Goal: Task Accomplishment & Management: Manage account settings

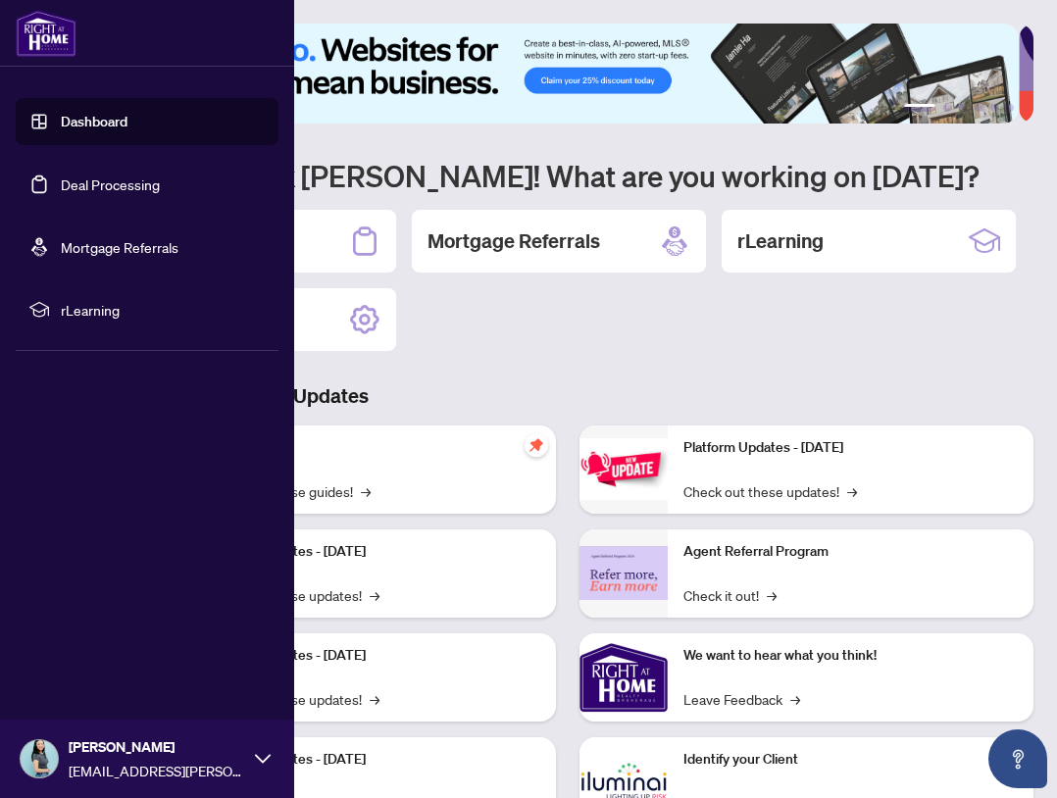
click at [109, 185] on link "Deal Processing" at bounding box center [110, 185] width 99 height 18
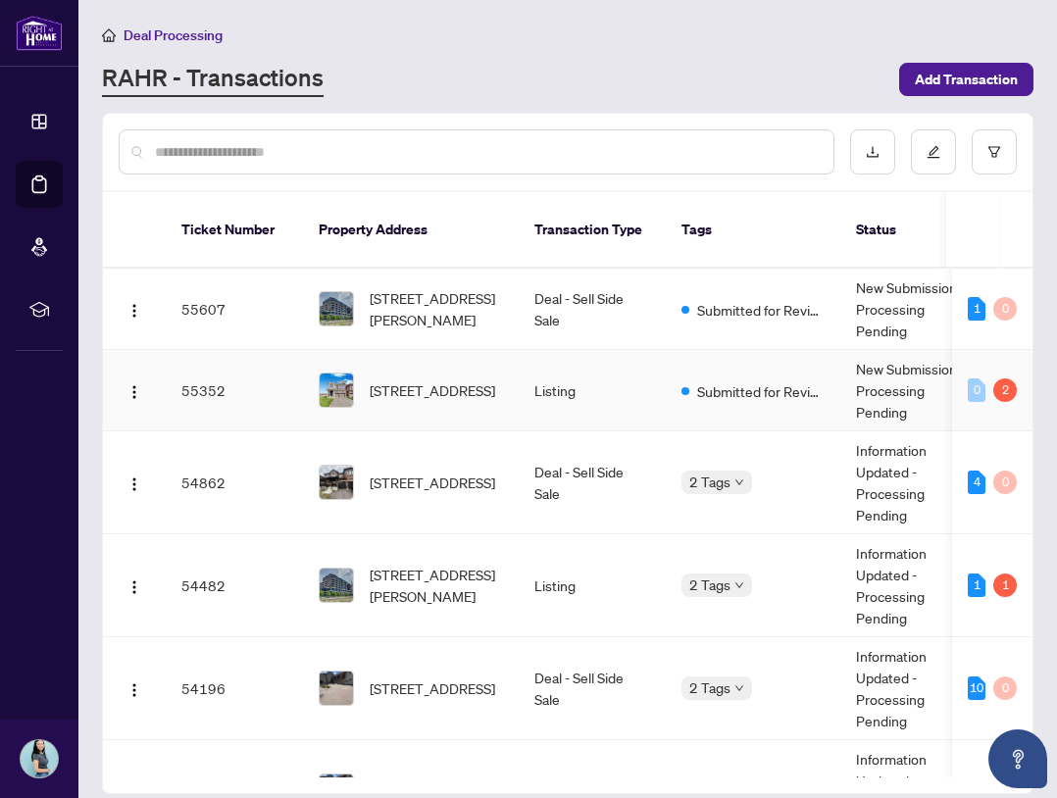
click at [663, 372] on td "Listing" at bounding box center [592, 390] width 147 height 81
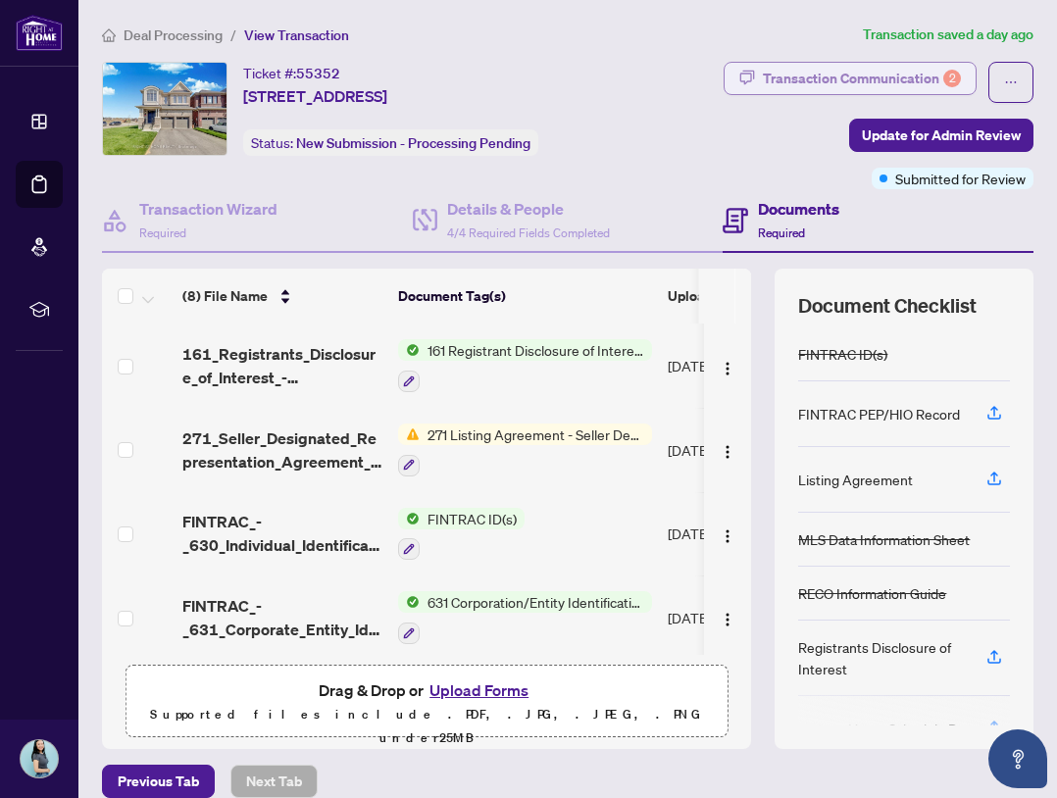
click at [921, 81] on div "Transaction Communication 2" at bounding box center [862, 78] width 198 height 31
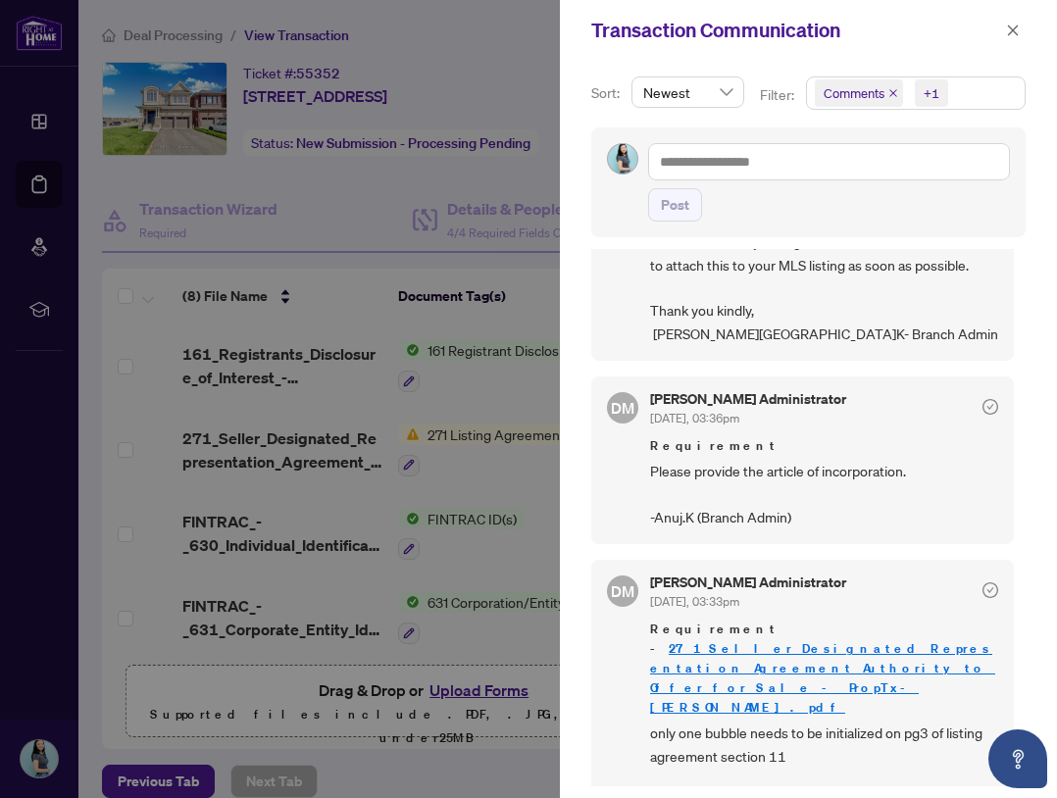
scroll to position [4, 0]
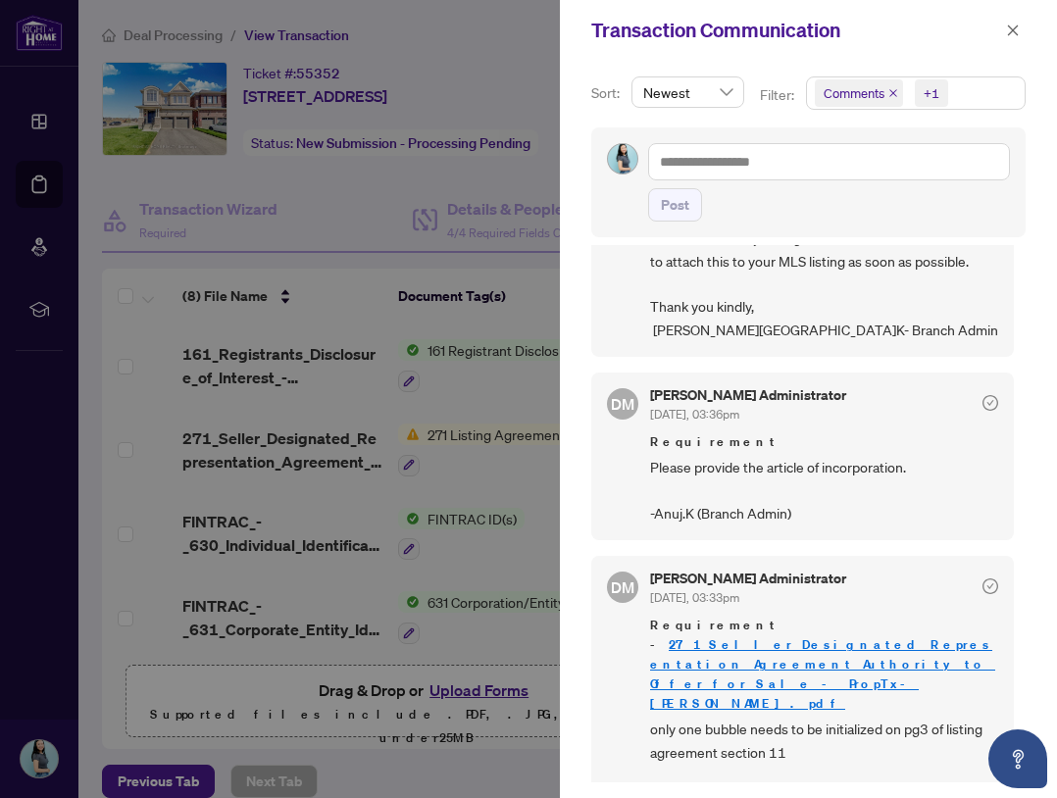
click at [532, 485] on div at bounding box center [528, 399] width 1057 height 798
click at [796, 639] on link "271_Seller_Designated_Representation_Agreement_Authority_to_Offer_for_Sale_-_Pr…" at bounding box center [822, 675] width 345 height 76
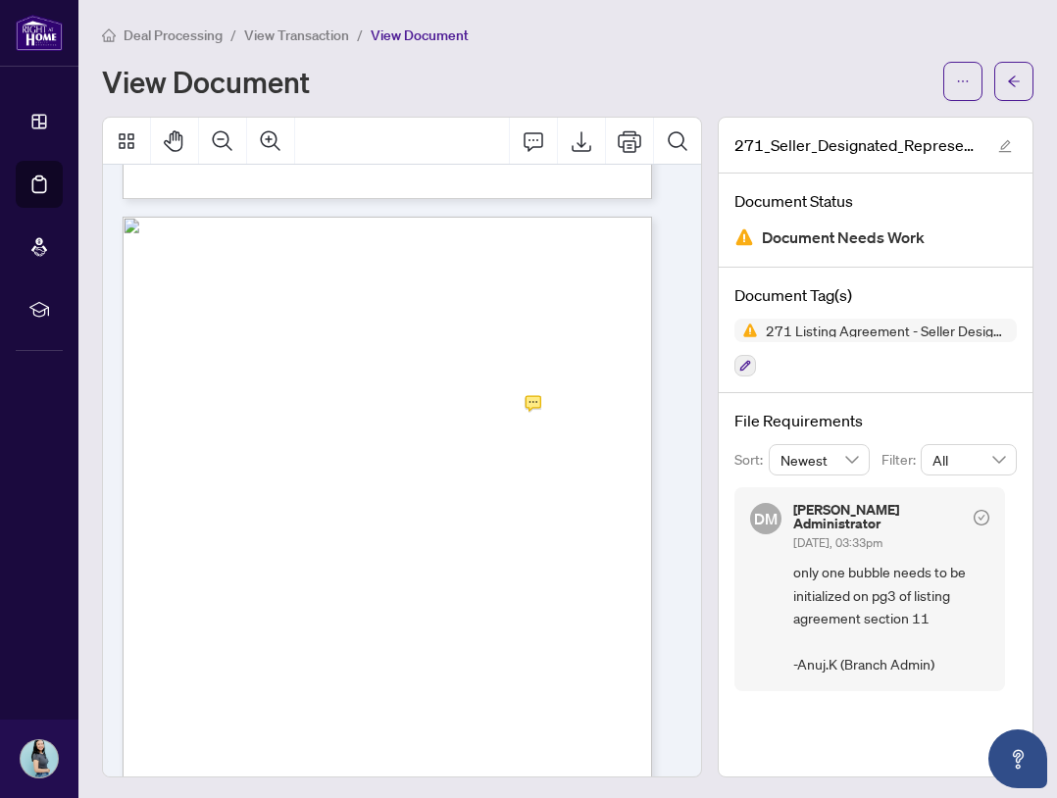
scroll to position [1569, 0]
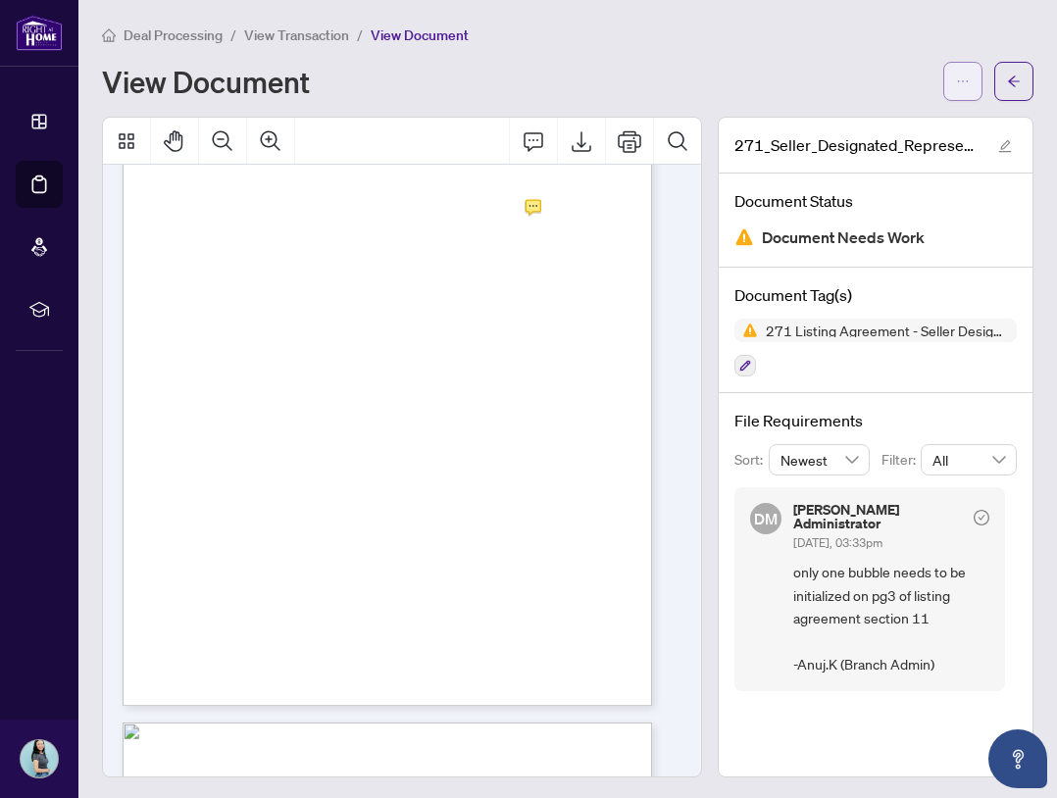
click at [956, 94] on span "button" at bounding box center [963, 81] width 14 height 31
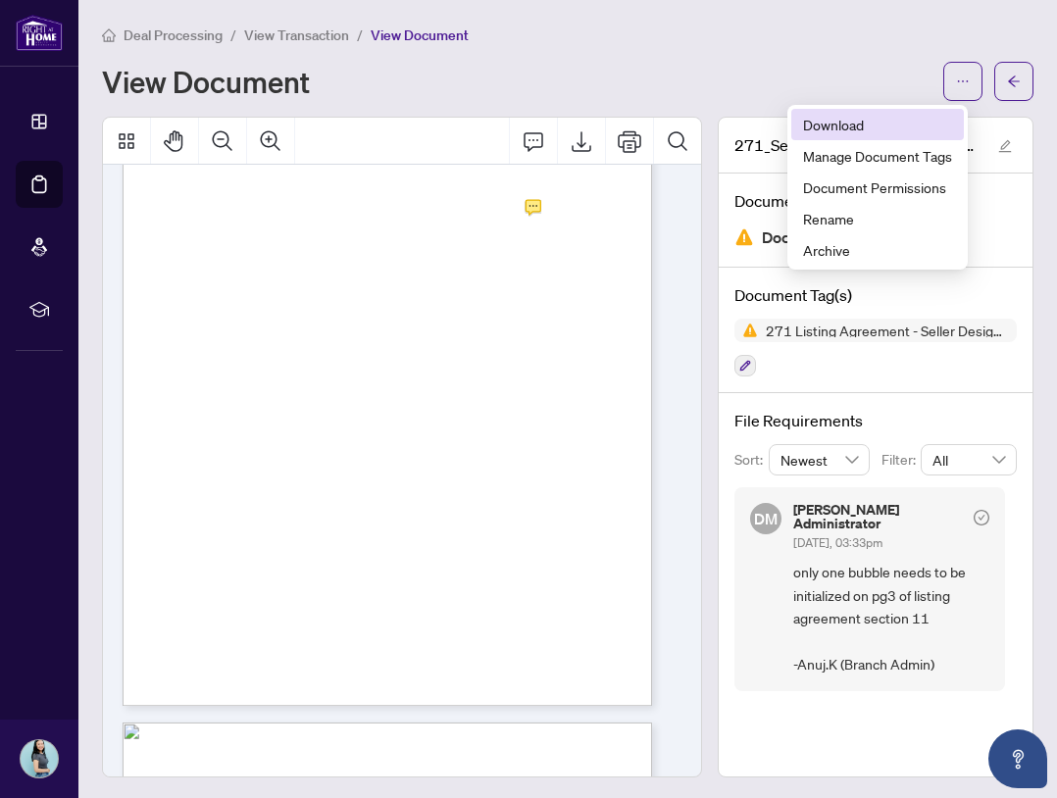
click at [893, 128] on span "Download" at bounding box center [877, 125] width 149 height 22
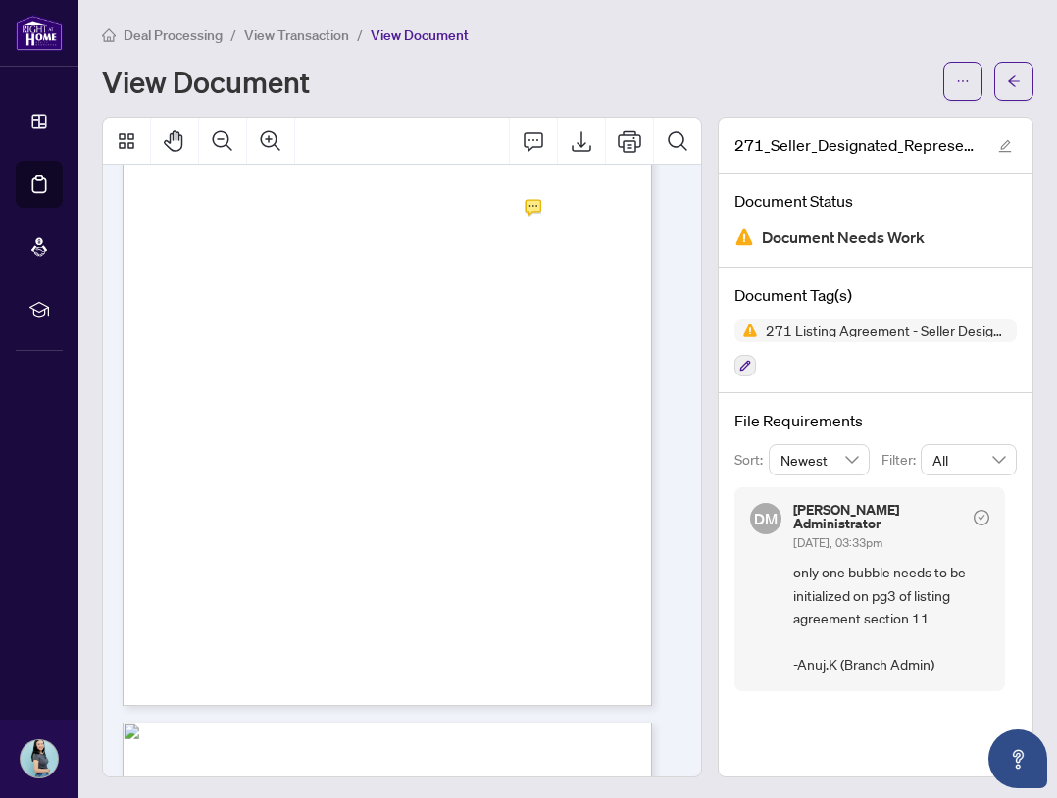
click at [328, 33] on span "View Transaction" at bounding box center [296, 35] width 105 height 18
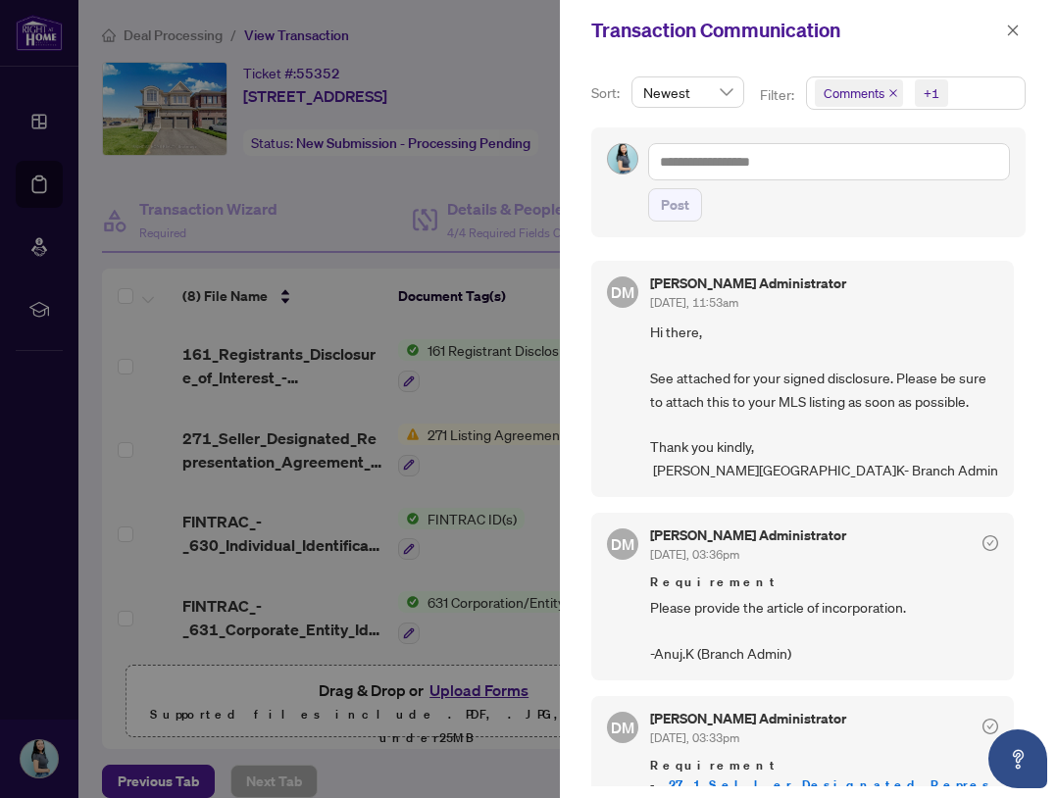
scroll to position [136, 0]
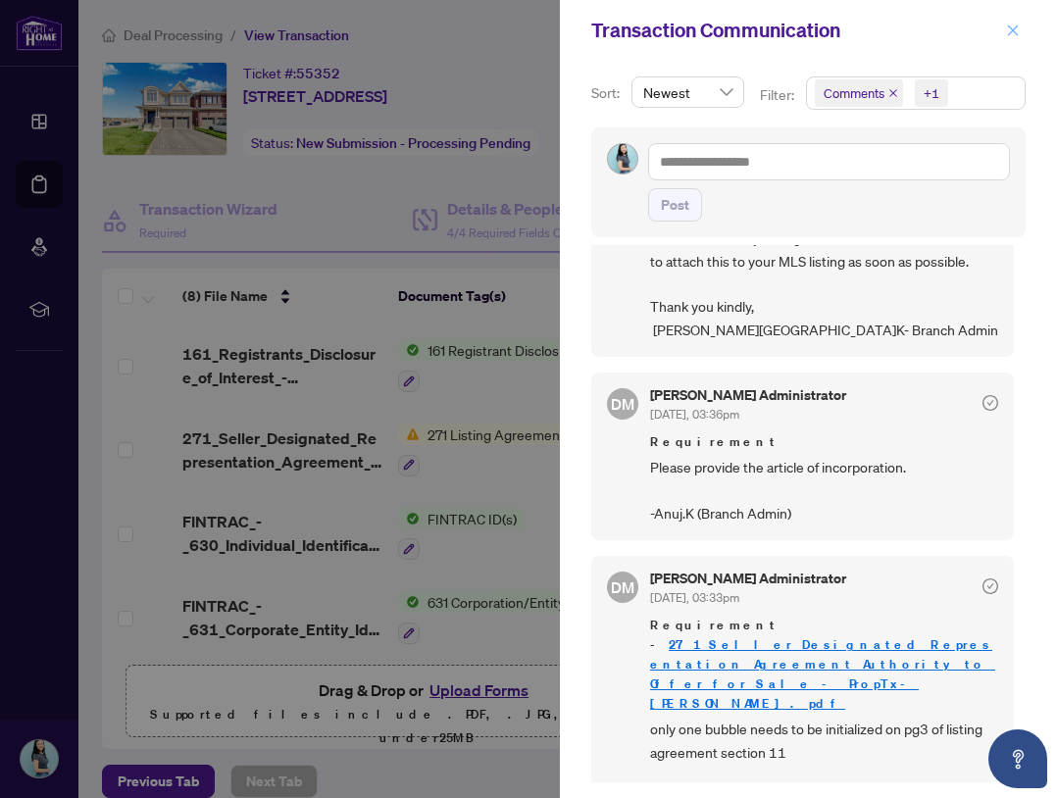
click at [1005, 29] on button "button" at bounding box center [1013, 31] width 26 height 24
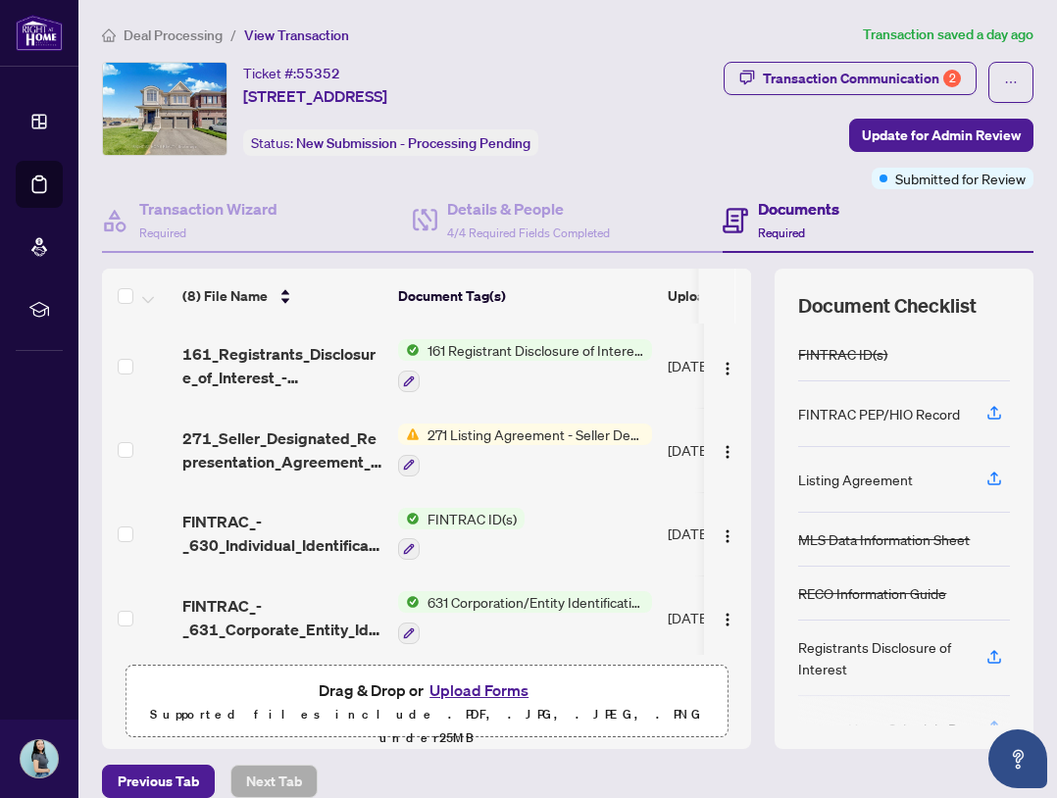
click at [173, 34] on span "Deal Processing" at bounding box center [173, 35] width 99 height 18
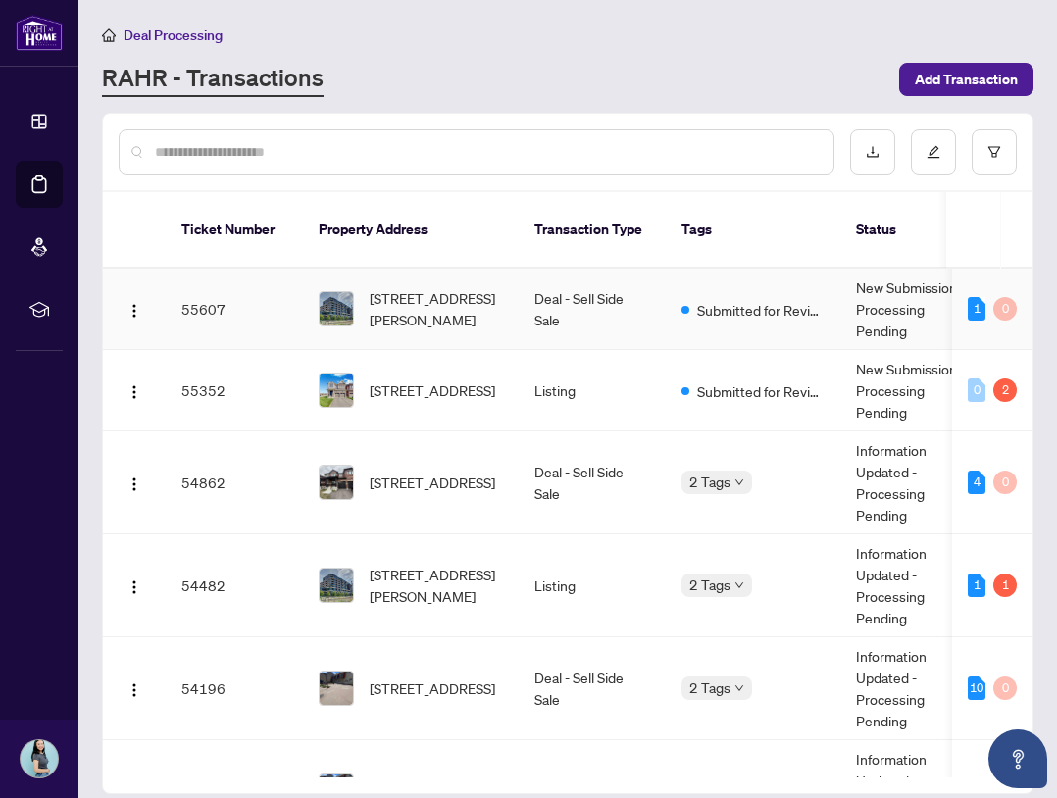
click at [472, 293] on span "[STREET_ADDRESS][PERSON_NAME]" at bounding box center [436, 308] width 133 height 43
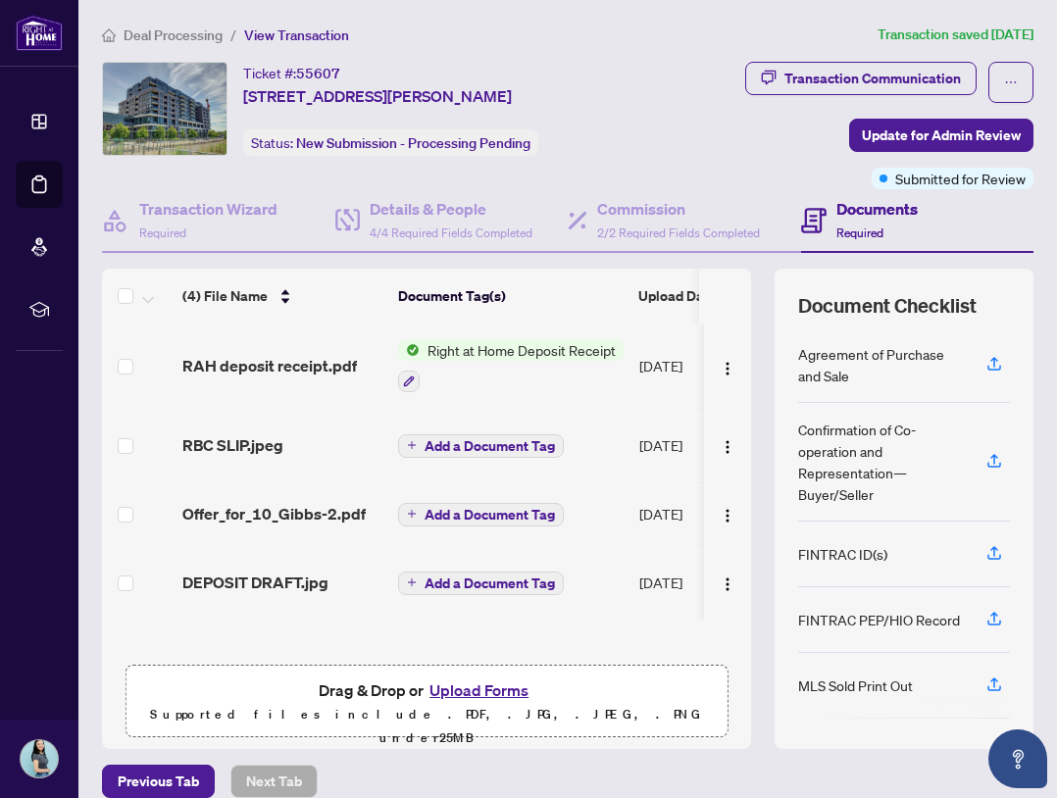
scroll to position [24, 0]
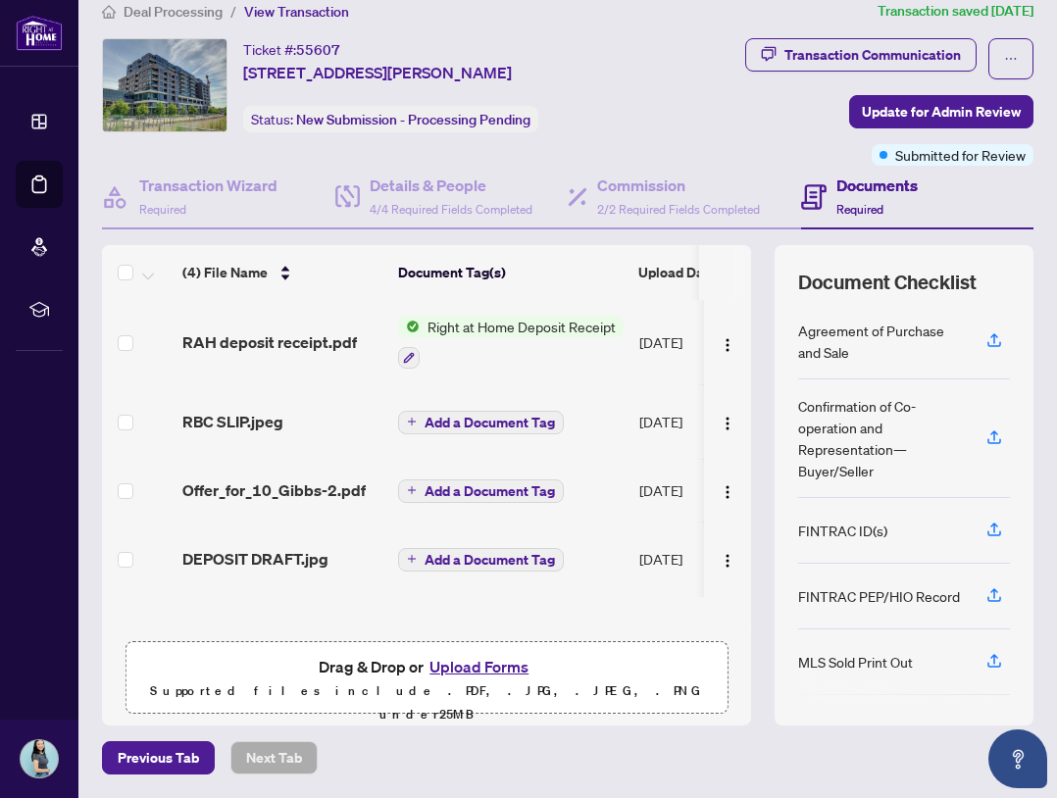
click at [465, 666] on button "Upload Forms" at bounding box center [479, 667] width 111 height 26
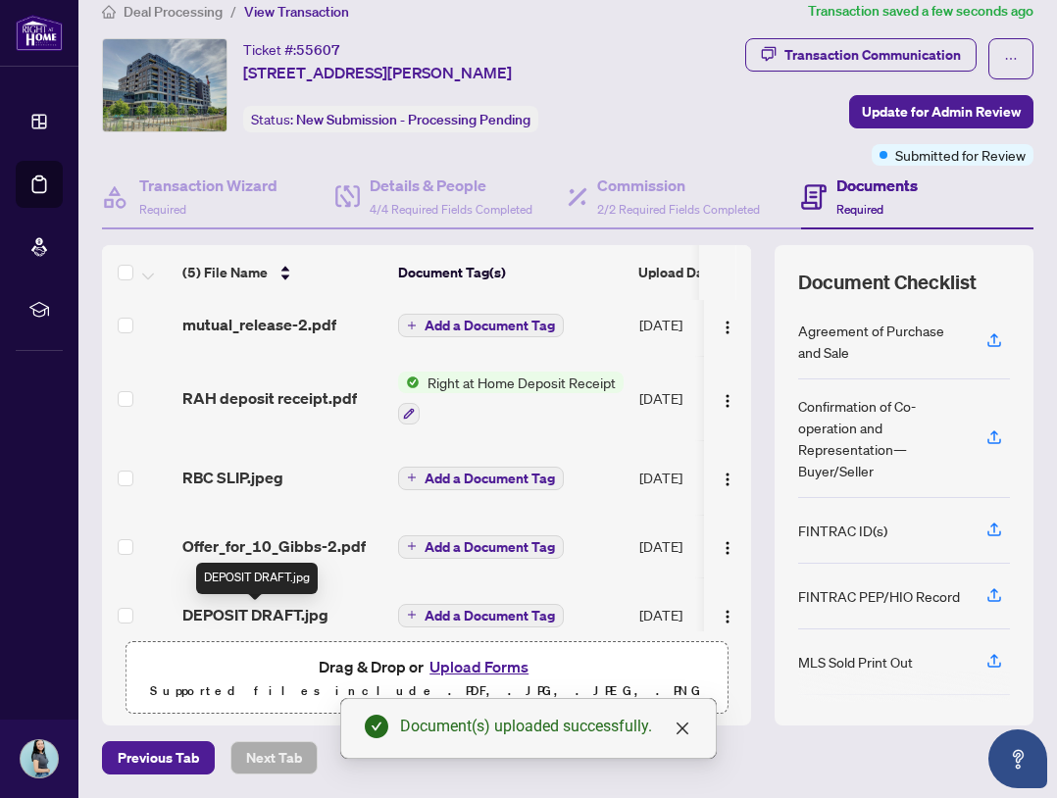
scroll to position [0, 0]
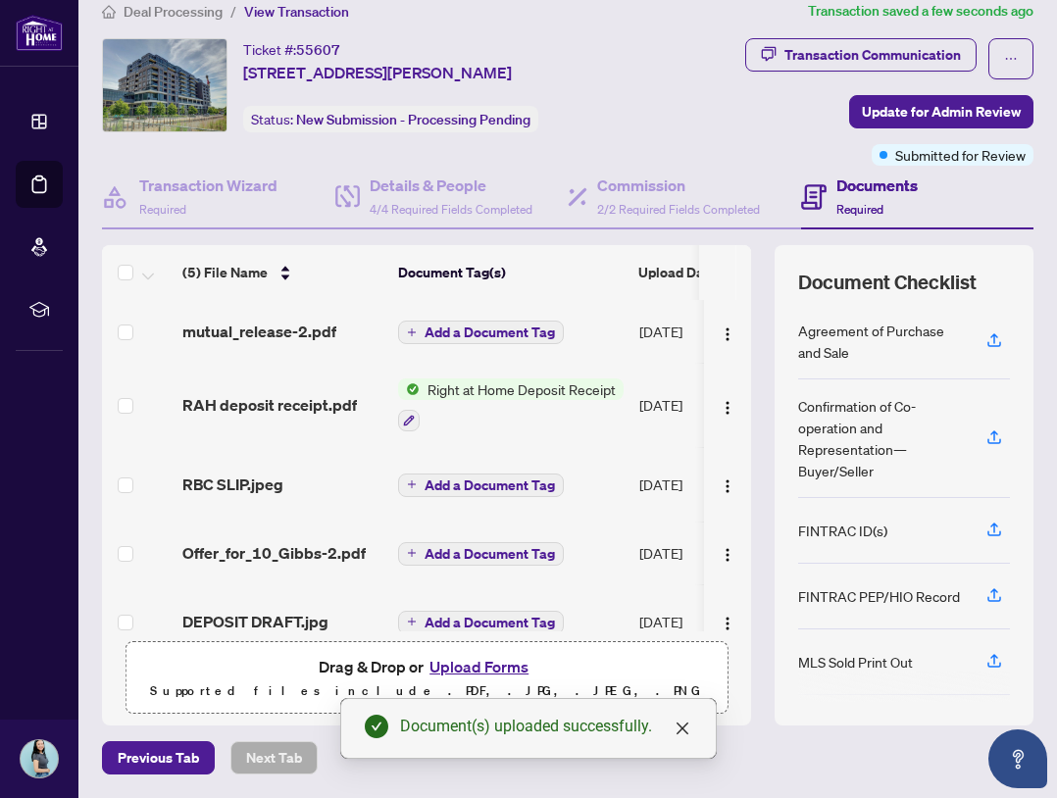
click at [253, 333] on span "mutual_release-2.pdf" at bounding box center [259, 332] width 154 height 24
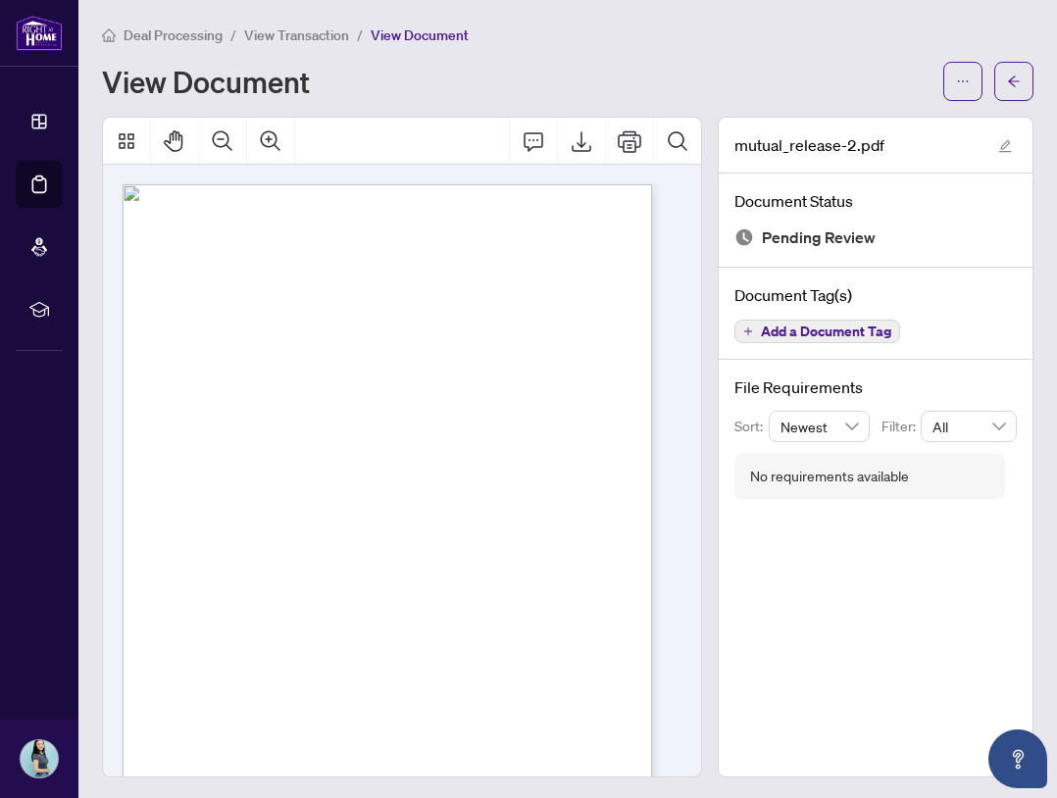
click at [314, 42] on span "View Transaction" at bounding box center [296, 35] width 105 height 18
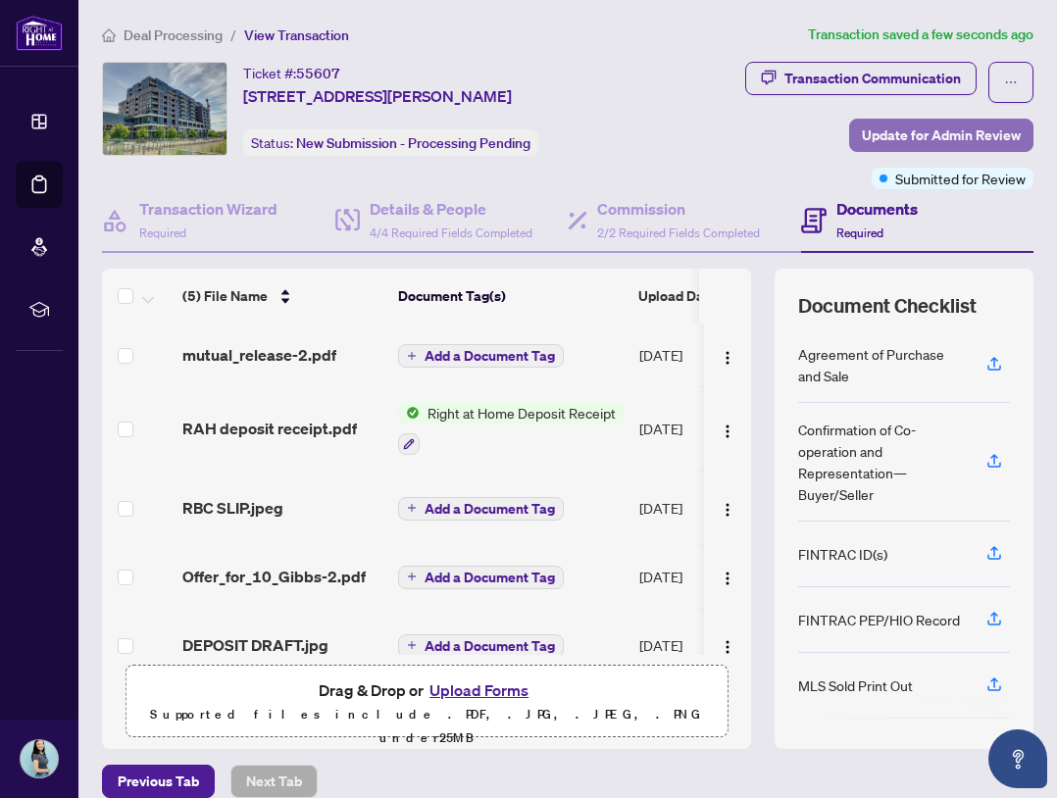
click at [937, 130] on span "Update for Admin Review" at bounding box center [941, 135] width 159 height 31
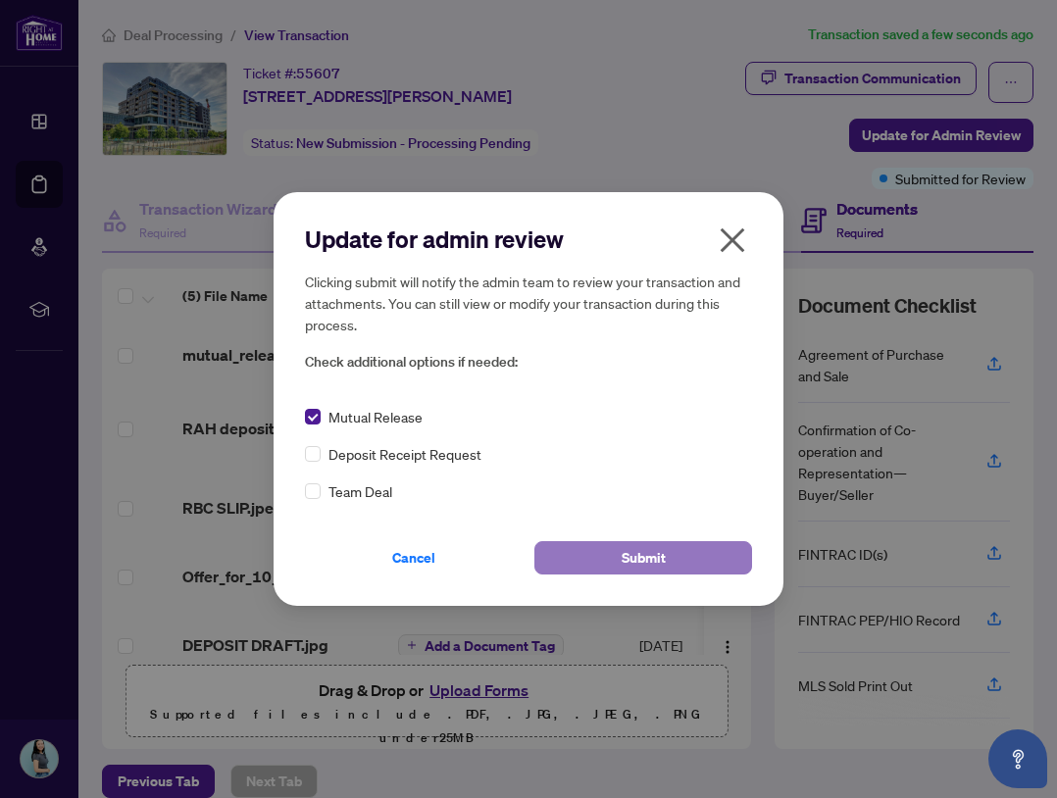
click at [587, 558] on button "Submit" at bounding box center [644, 557] width 218 height 33
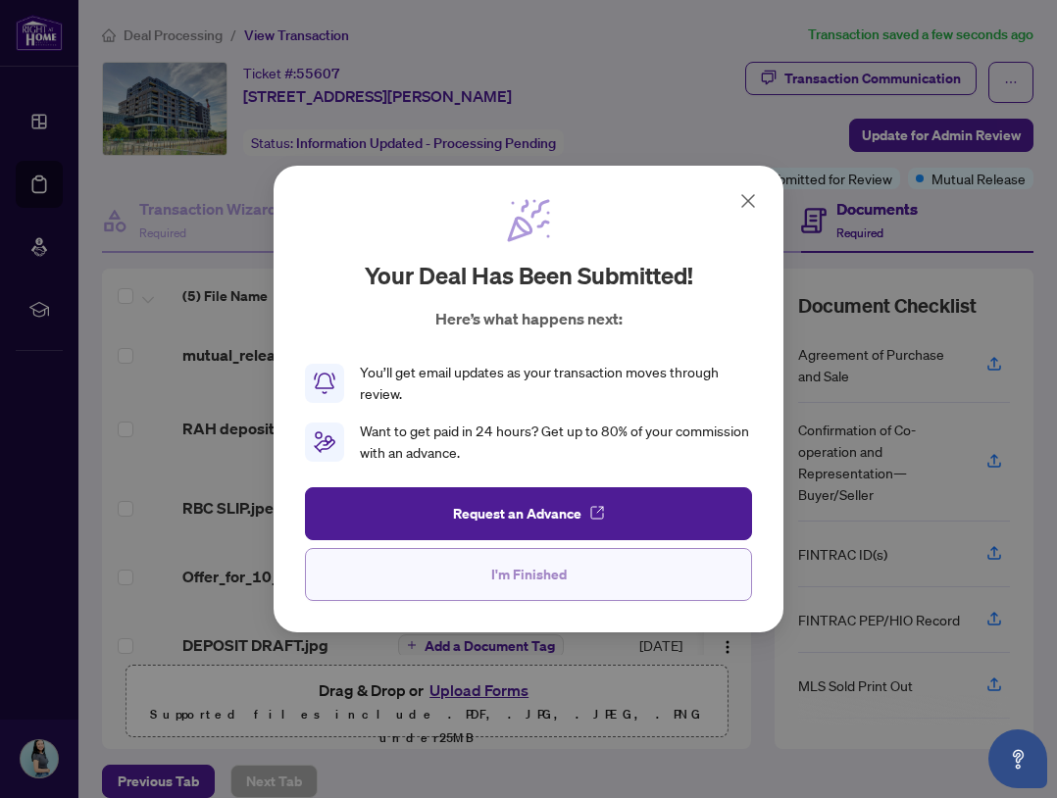
click at [576, 577] on button "I'm Finished" at bounding box center [528, 574] width 447 height 53
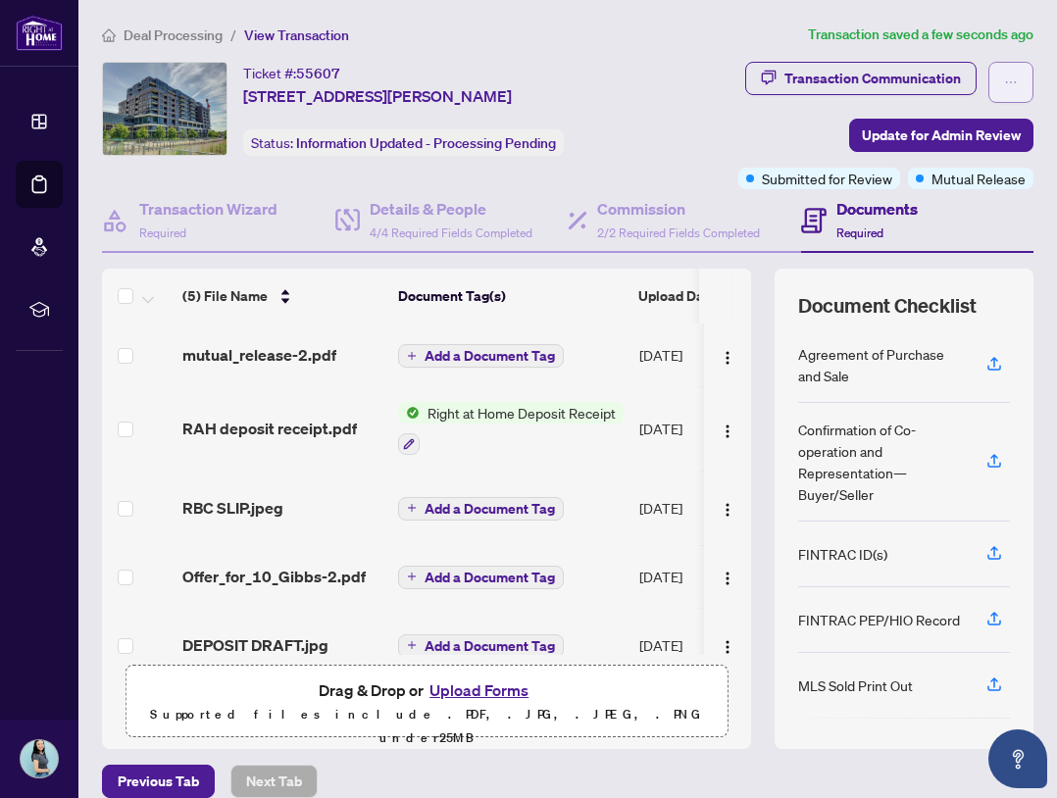
click at [989, 71] on button "button" at bounding box center [1011, 82] width 45 height 41
click at [179, 41] on span "Deal Processing" at bounding box center [173, 35] width 99 height 18
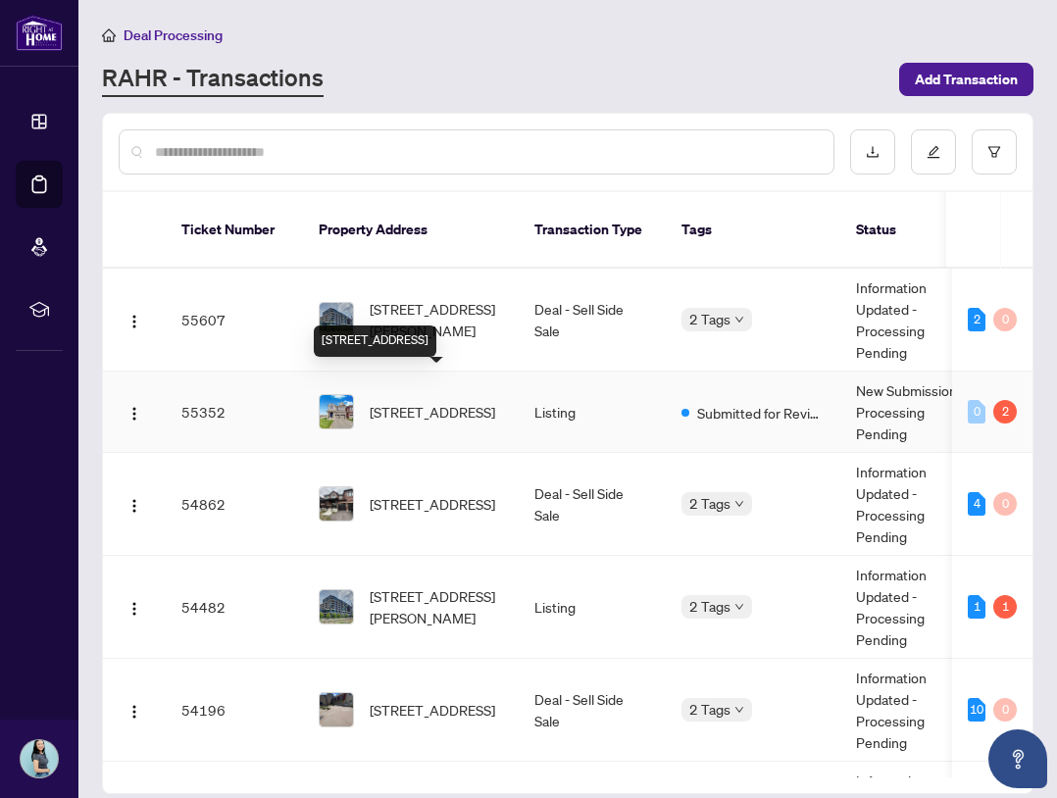
click at [417, 401] on span "[STREET_ADDRESS]" at bounding box center [433, 412] width 126 height 22
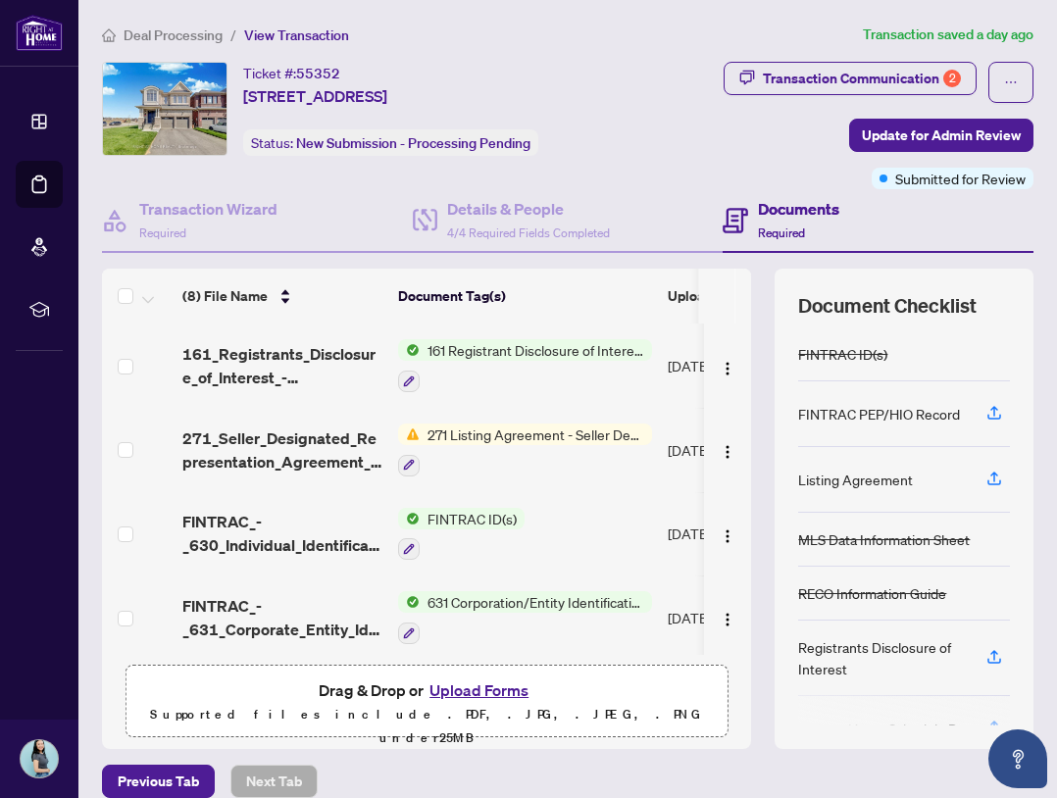
click at [451, 703] on button "Upload Forms" at bounding box center [479, 691] width 111 height 26
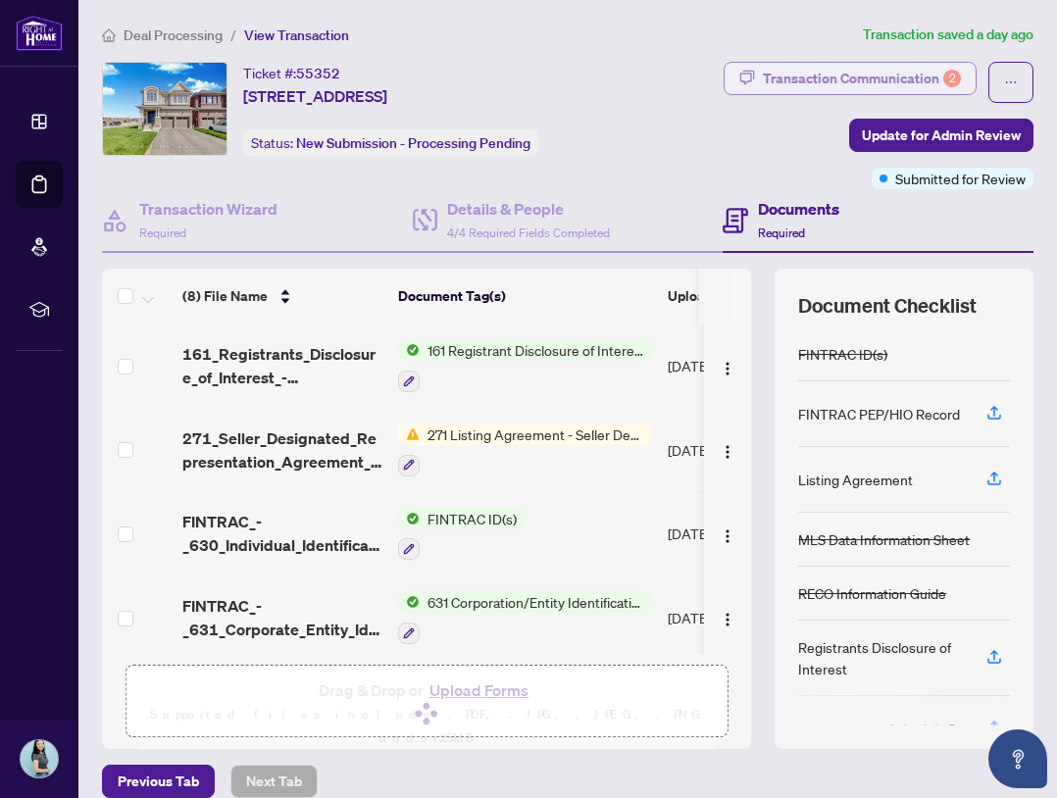
click at [912, 78] on div "Transaction Communication 2" at bounding box center [862, 78] width 198 height 31
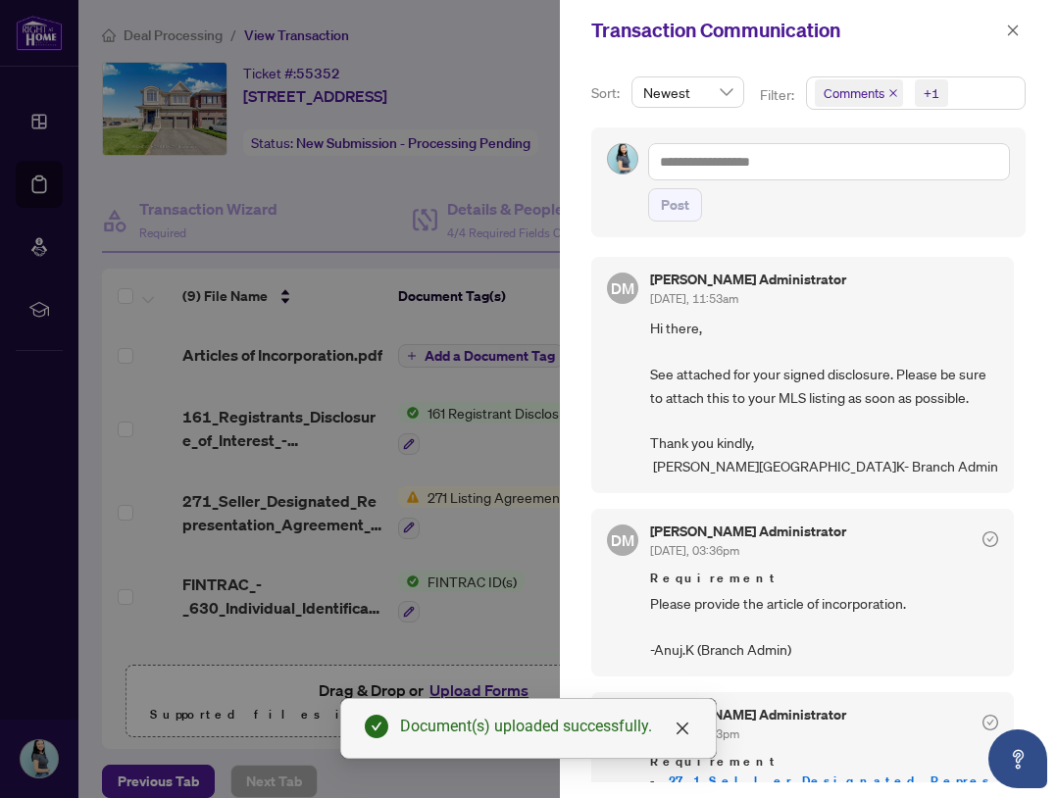
scroll to position [136, 0]
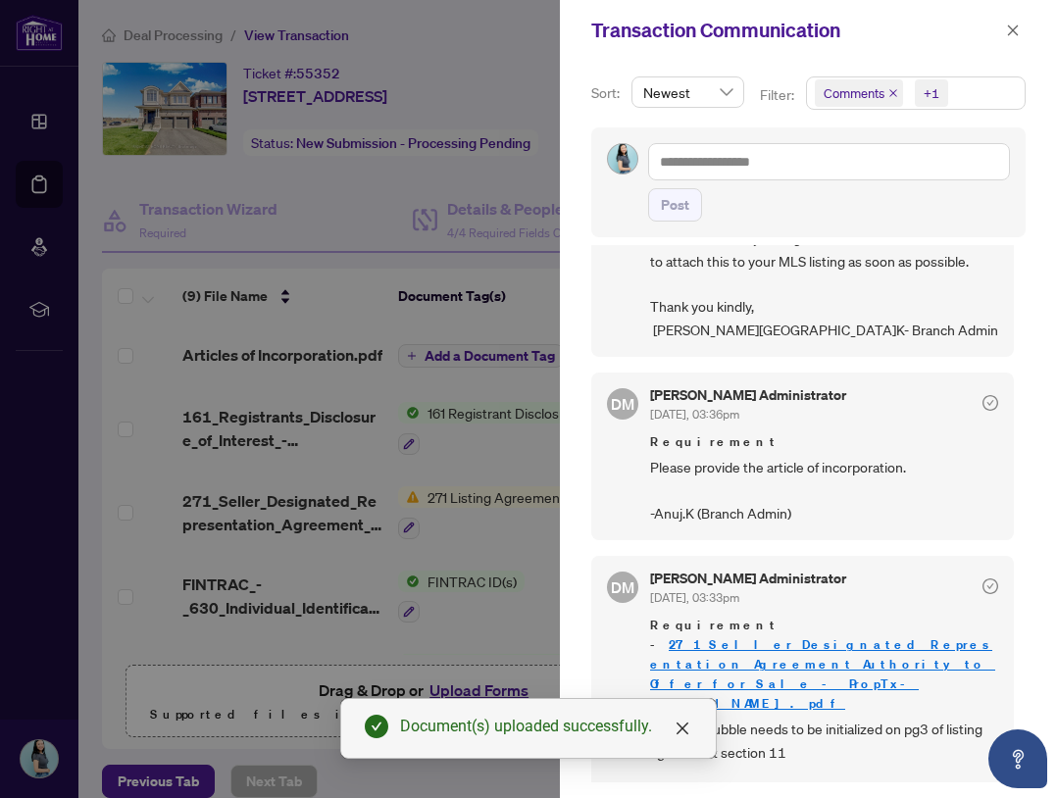
click at [356, 333] on div at bounding box center [528, 399] width 1057 height 798
click at [1009, 25] on icon "close" at bounding box center [1013, 31] width 14 height 14
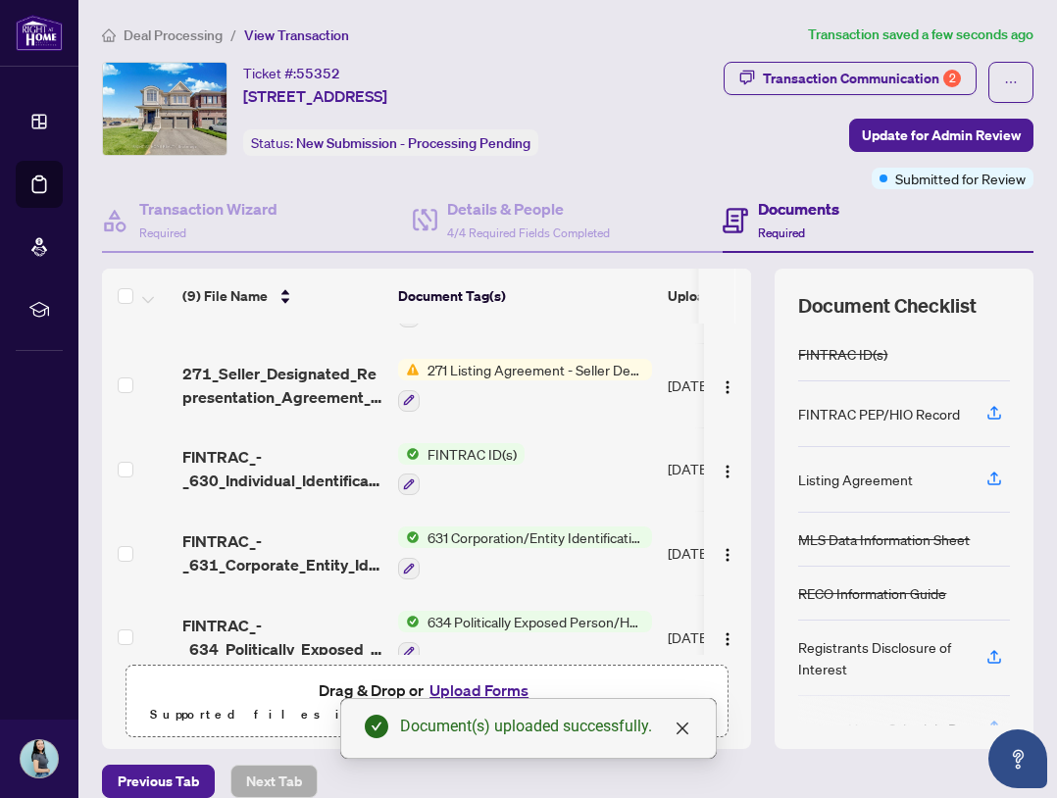
scroll to position [98, 0]
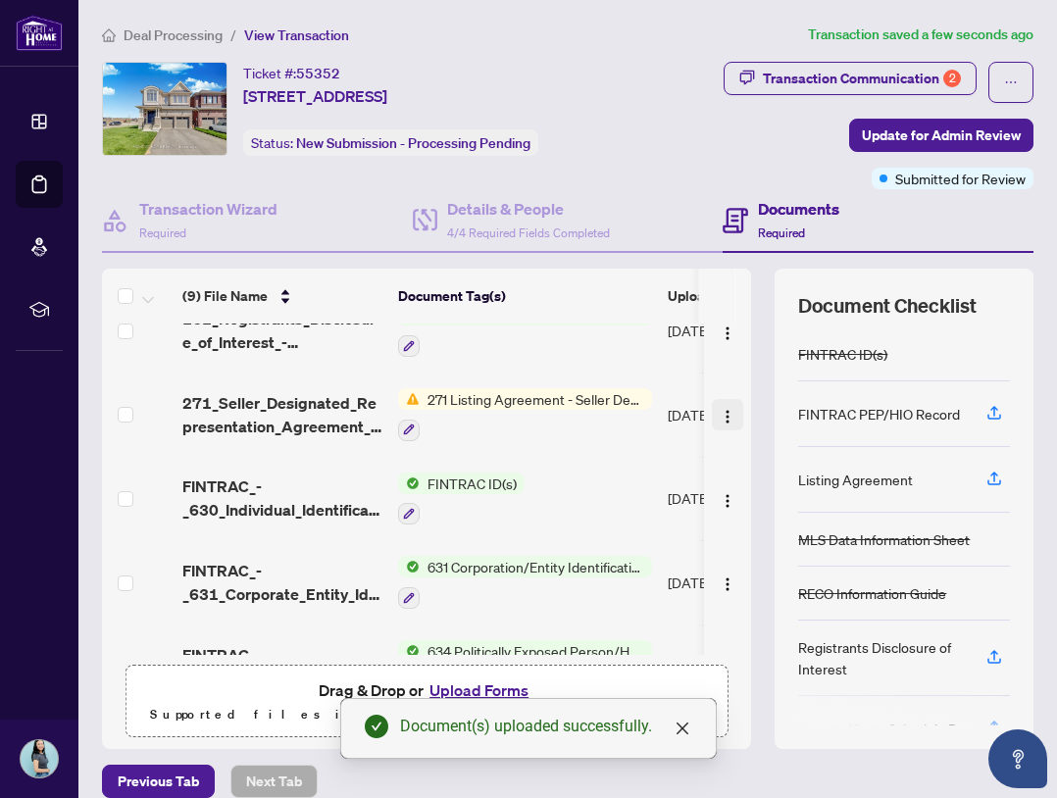
click at [720, 425] on img "button" at bounding box center [728, 417] width 16 height 16
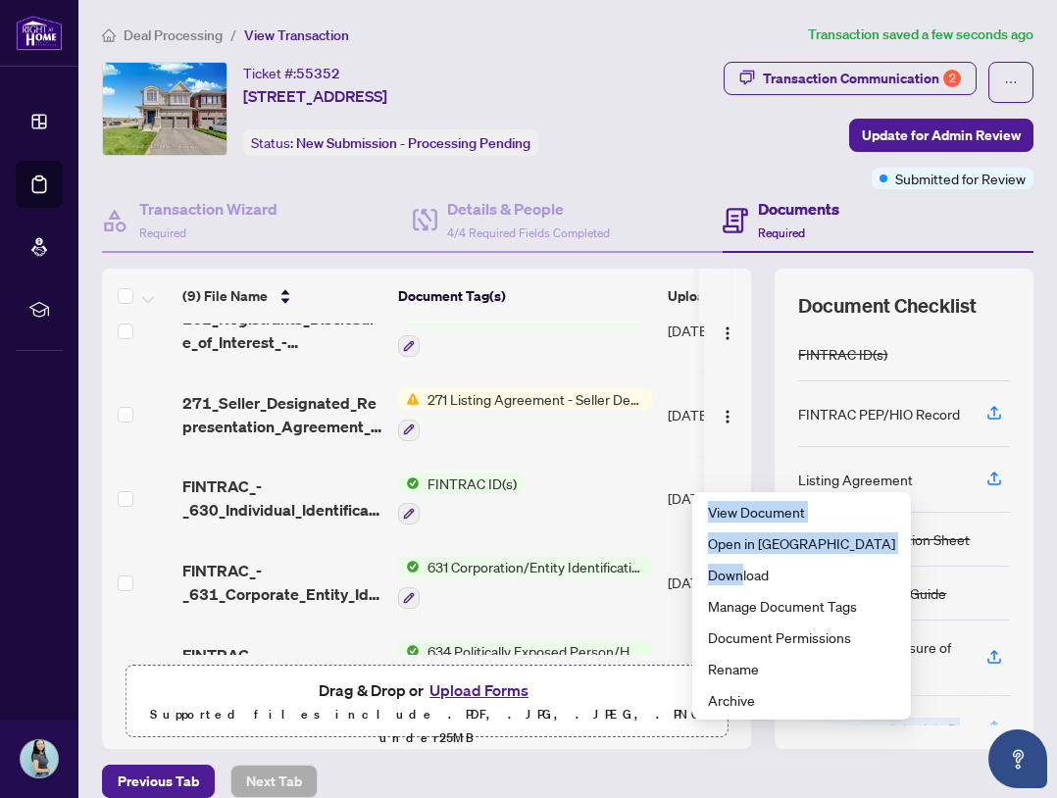
drag, startPoint x: 741, startPoint y: 573, endPoint x: 801, endPoint y: 721, distance: 159.7
click at [801, 721] on body "Dashboard Deal Processing Mortgage Referrals rLearning [PERSON_NAME] [PERSON_NA…" at bounding box center [528, 399] width 1057 height 798
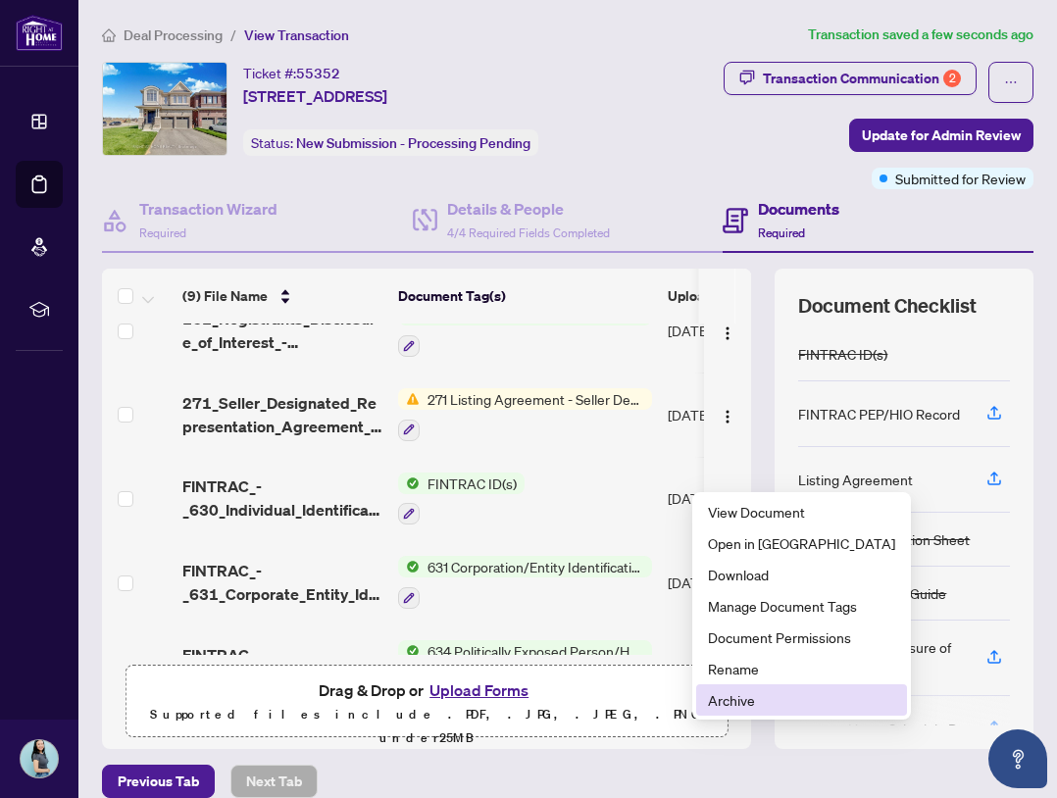
click at [747, 699] on span "Archive" at bounding box center [801, 700] width 187 height 22
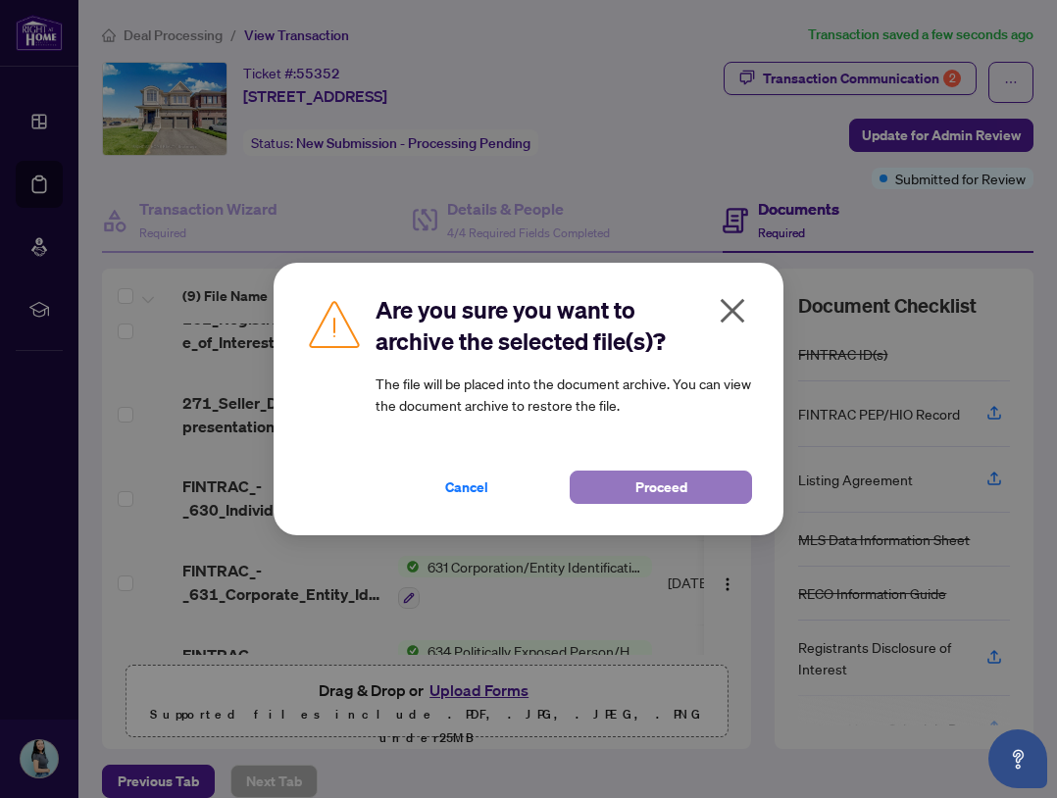
click at [659, 501] on span "Proceed" at bounding box center [662, 487] width 52 height 31
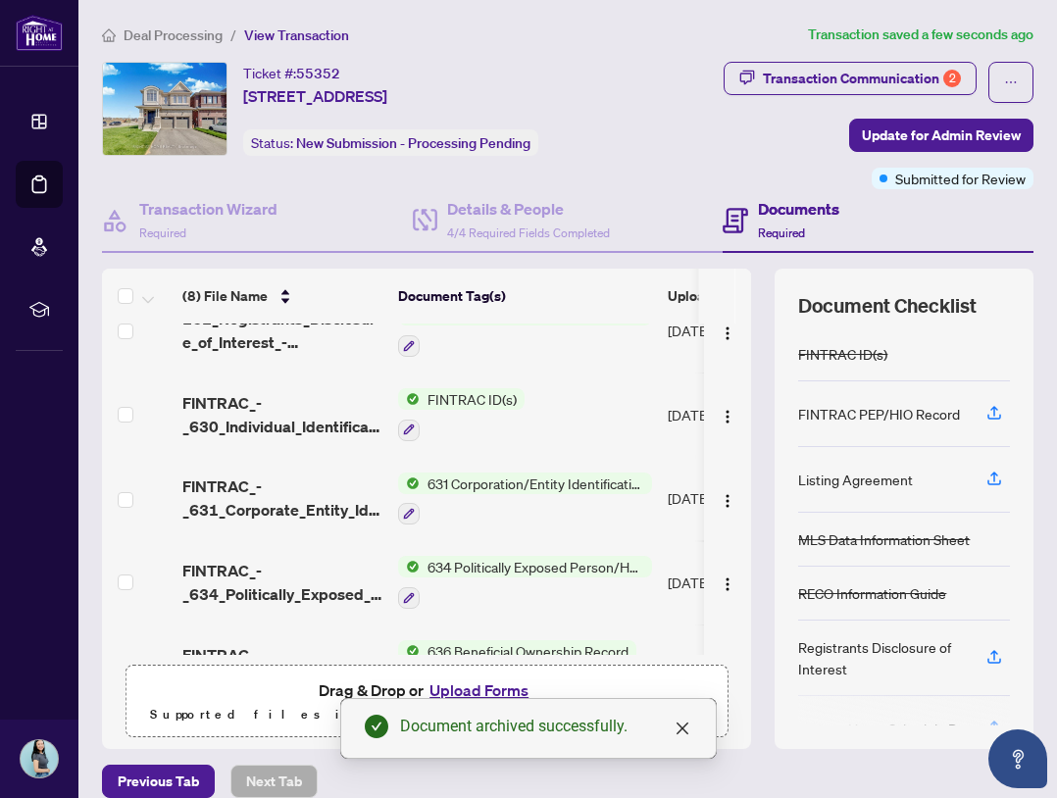
click at [443, 739] on div "Document archived successfully." at bounding box center [528, 728] width 377 height 61
click at [683, 737] on link "Close" at bounding box center [683, 729] width 22 height 22
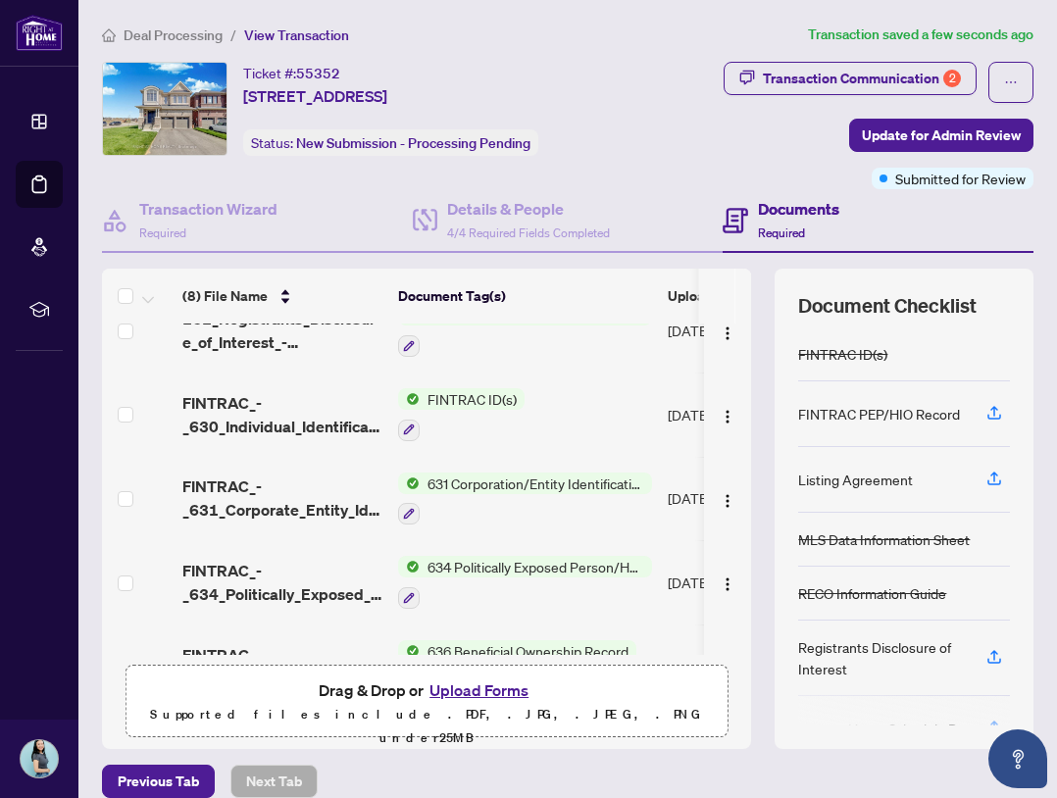
click at [453, 703] on button "Upload Forms" at bounding box center [479, 691] width 111 height 26
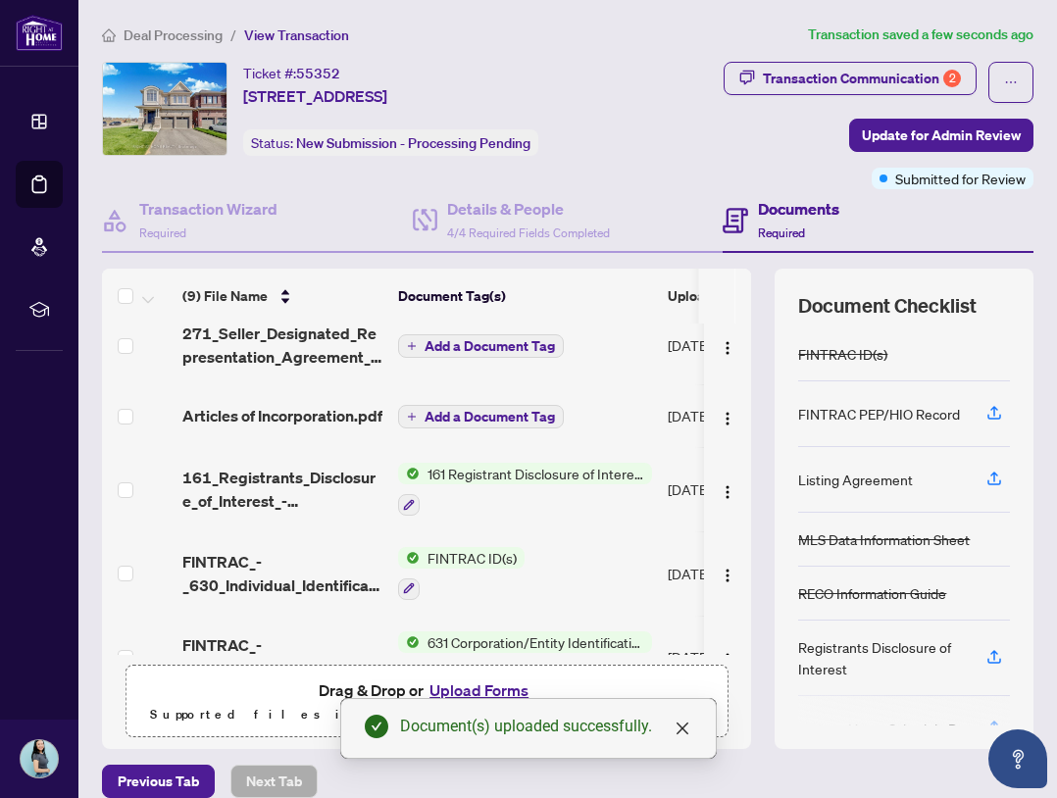
scroll to position [0, 0]
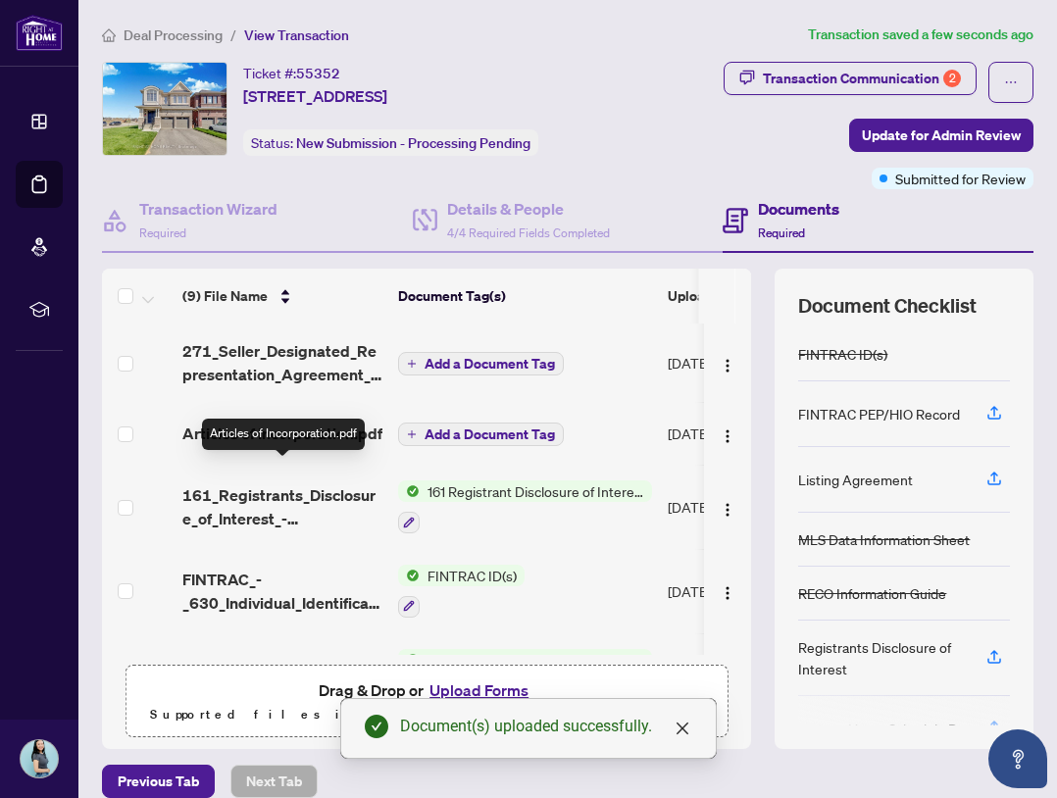
click at [270, 386] on span "271_Seller_Designated_Representation_Agreement_Authority_to_Offer_for_Sale_-_Pr…" at bounding box center [282, 362] width 200 height 47
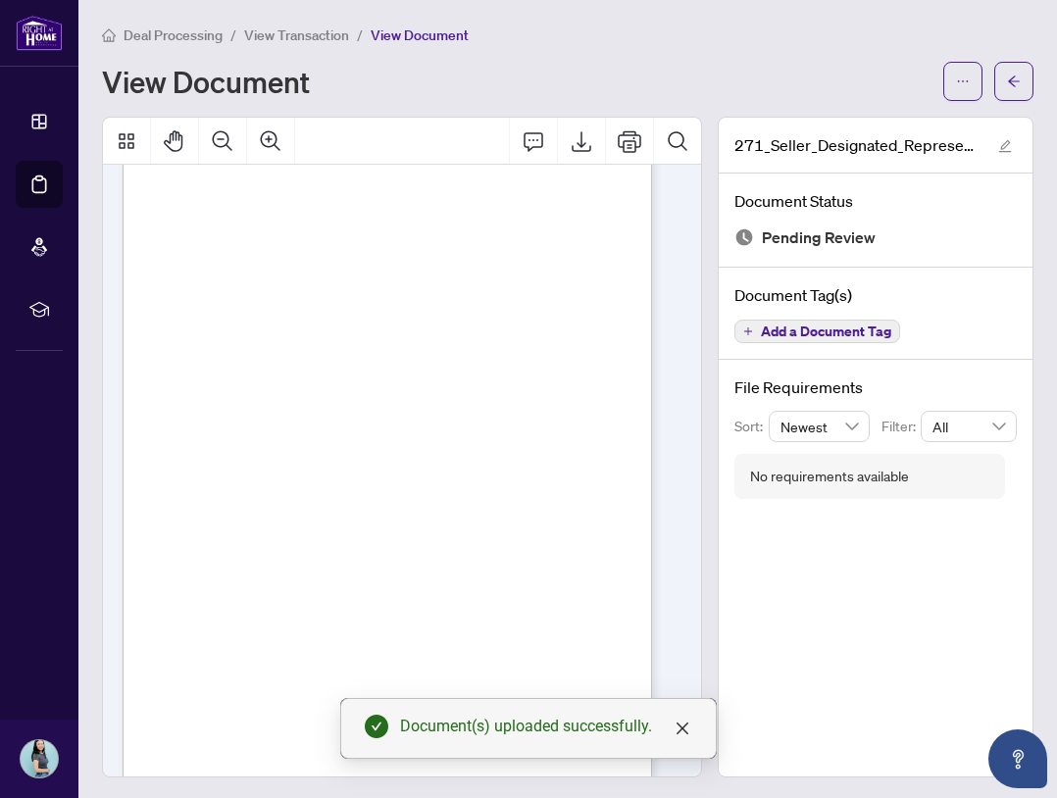
scroll to position [1471, 0]
click at [286, 43] on li "View Transaction" at bounding box center [296, 35] width 105 height 23
click at [330, 35] on span "View Transaction" at bounding box center [296, 35] width 105 height 18
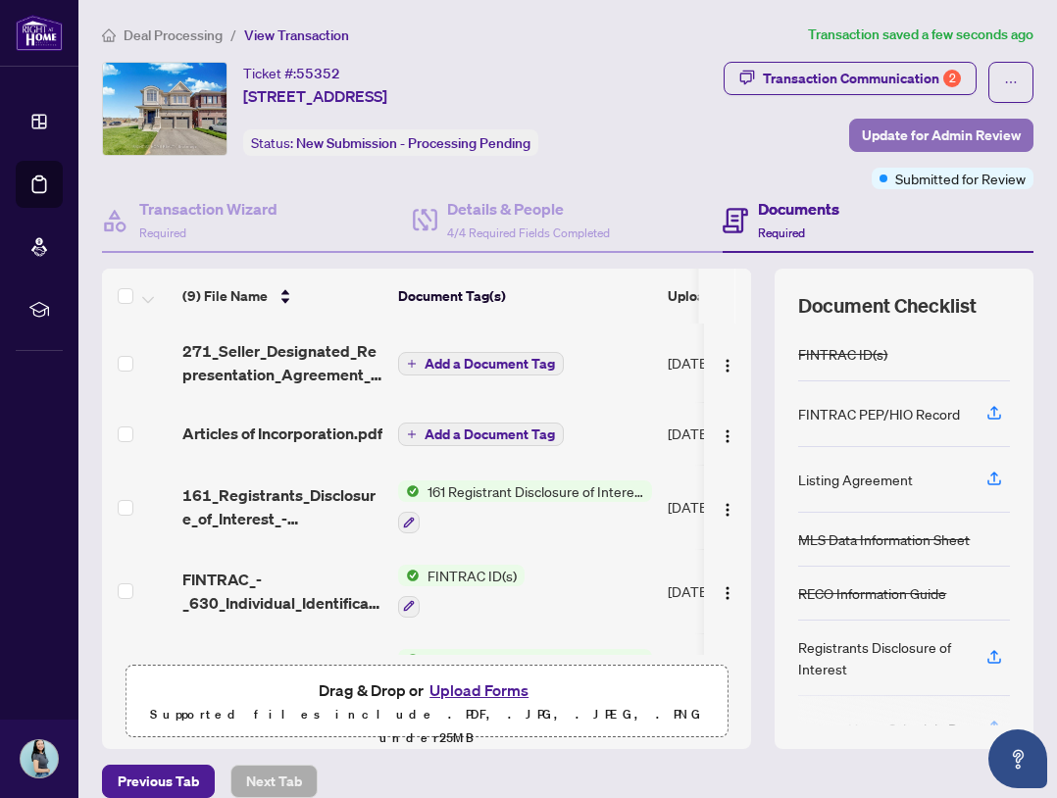
click at [940, 151] on span "Update for Admin Review" at bounding box center [941, 135] width 159 height 31
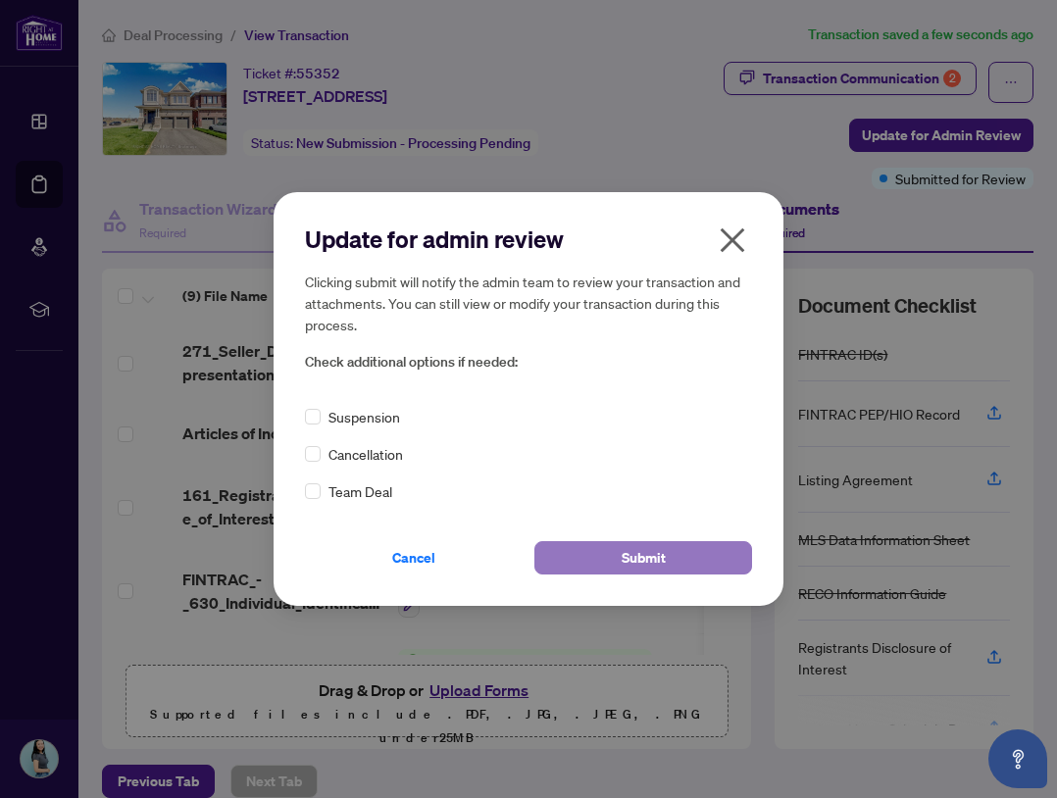
click at [628, 552] on span "Submit" at bounding box center [644, 557] width 44 height 31
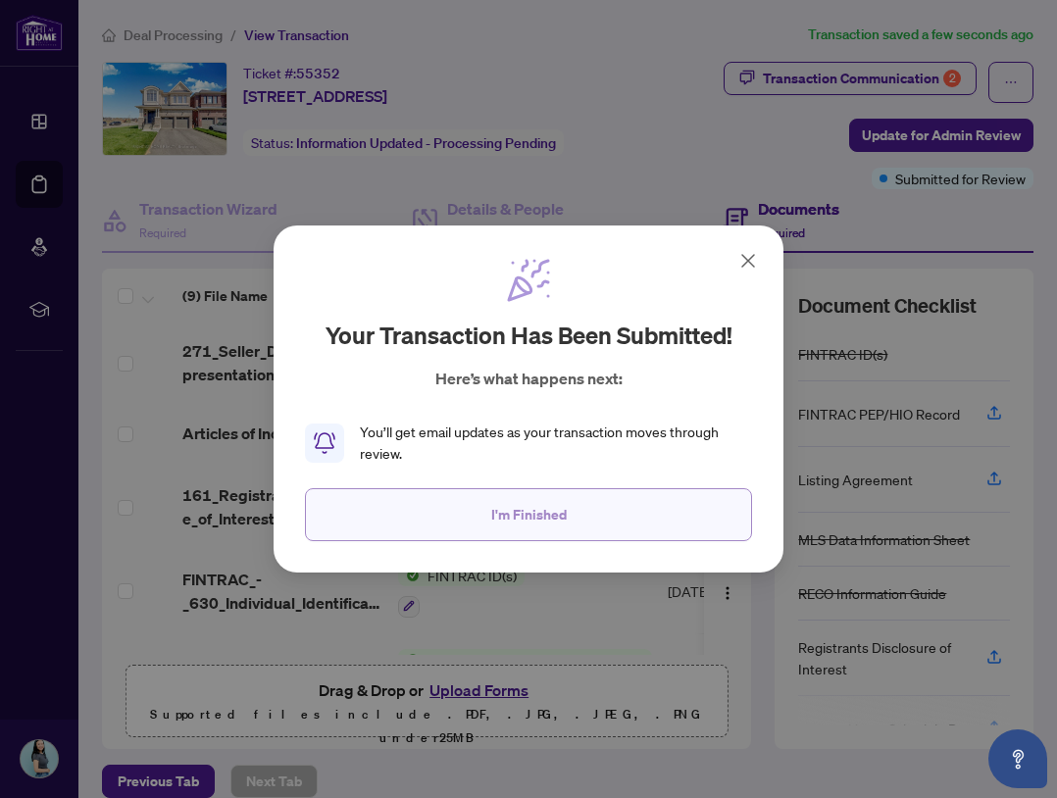
click at [615, 522] on button "I'm Finished" at bounding box center [528, 514] width 447 height 53
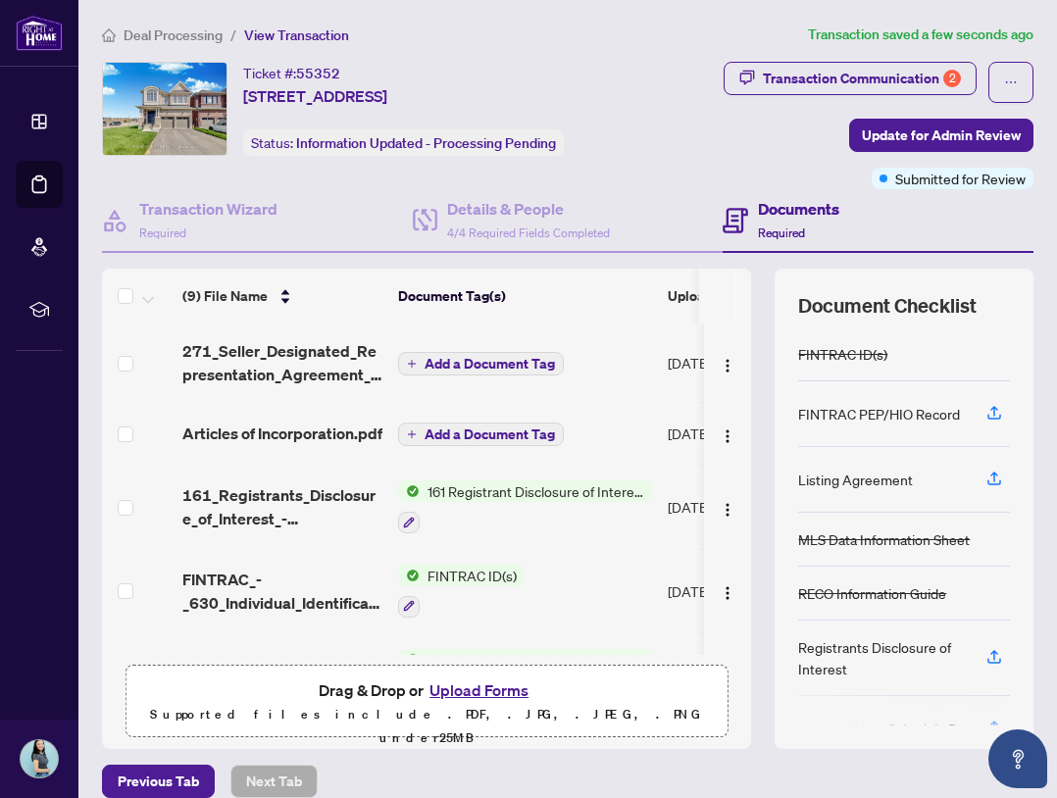
click at [180, 18] on main "Deal Processing / View Transaction Transaction saved a few seconds ago Ticket #…" at bounding box center [567, 399] width 979 height 798
click at [181, 45] on li "Deal Processing" at bounding box center [162, 35] width 121 height 23
click at [181, 34] on span "Deal Processing" at bounding box center [173, 35] width 99 height 18
